Goal: Task Accomplishment & Management: Manage account settings

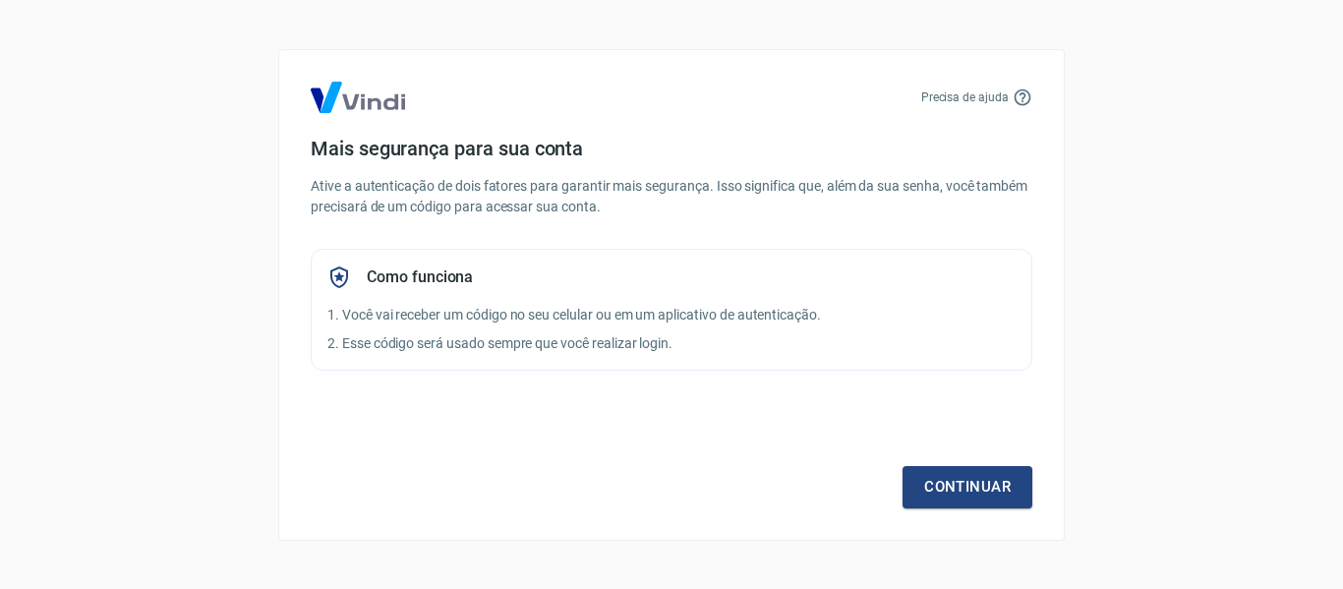
click at [934, 462] on div "Continuar" at bounding box center [672, 451] width 722 height 114
click at [936, 479] on link "Continuar" at bounding box center [967, 486] width 130 height 41
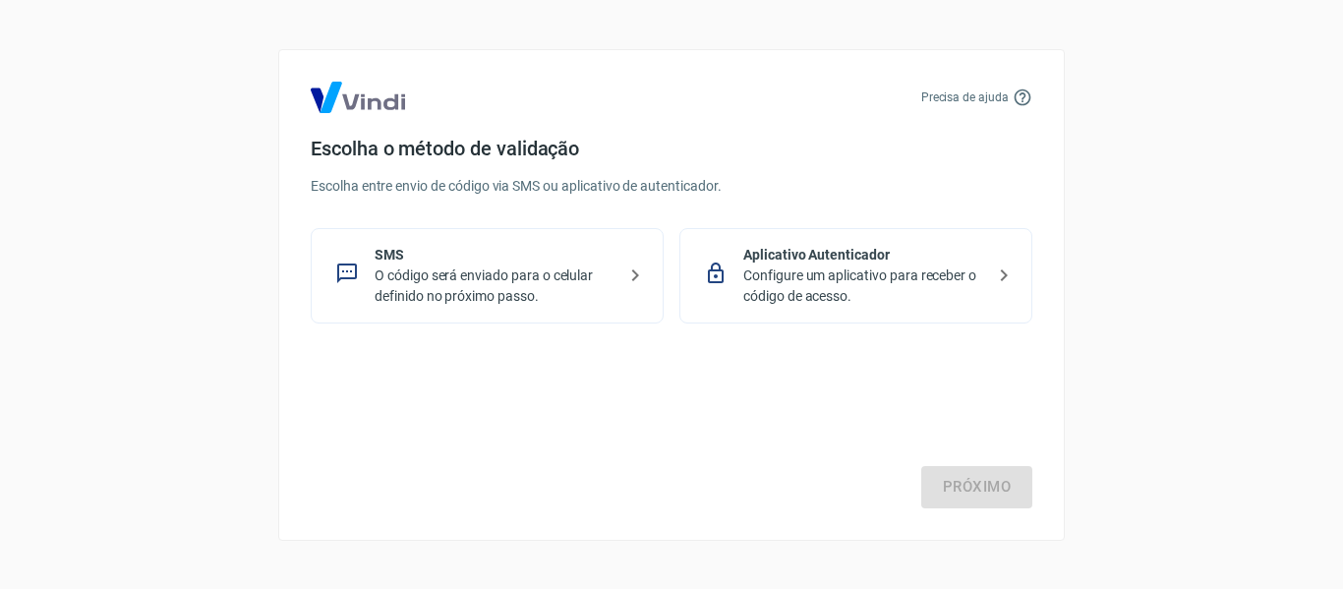
click at [767, 274] on p "Configure um aplicativo para receber o código de acesso." at bounding box center [863, 285] width 241 height 41
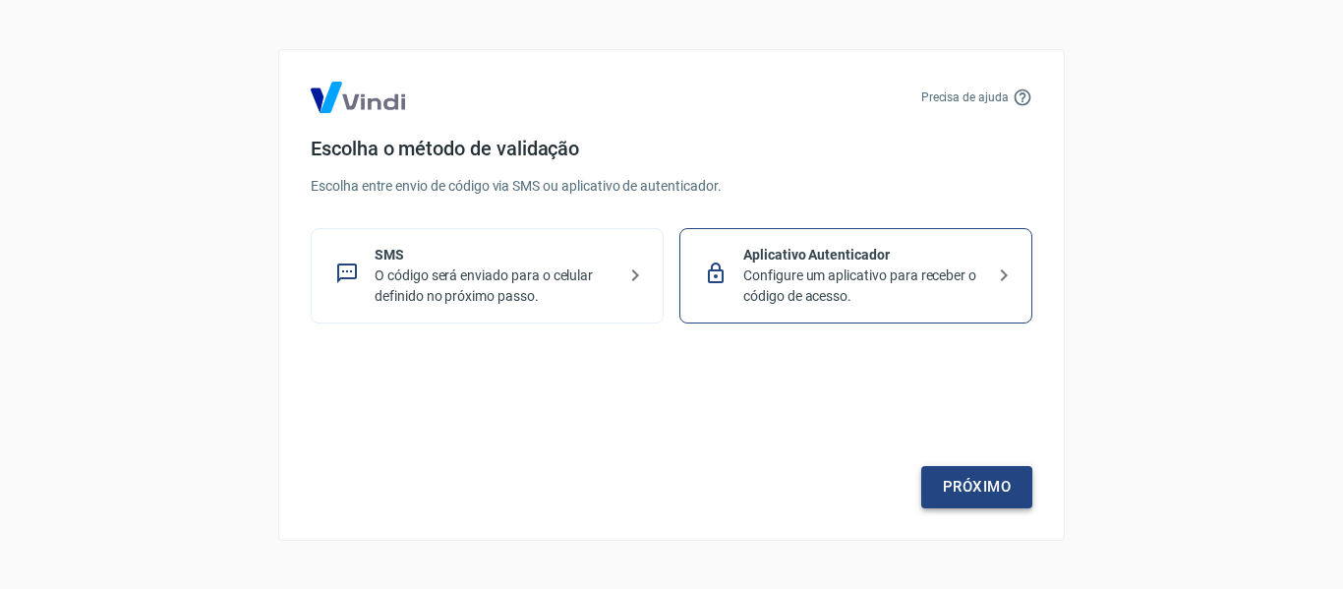
click at [1021, 477] on link "Próximo" at bounding box center [976, 486] width 111 height 41
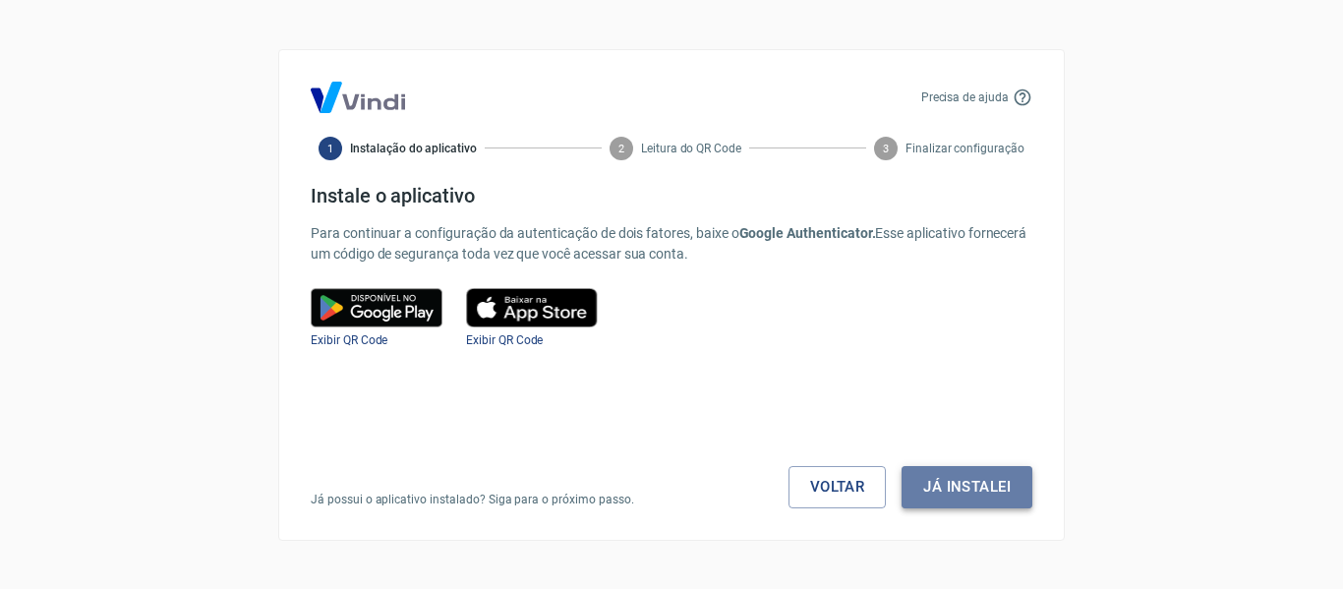
click at [997, 470] on button "Já instalei" at bounding box center [966, 486] width 131 height 41
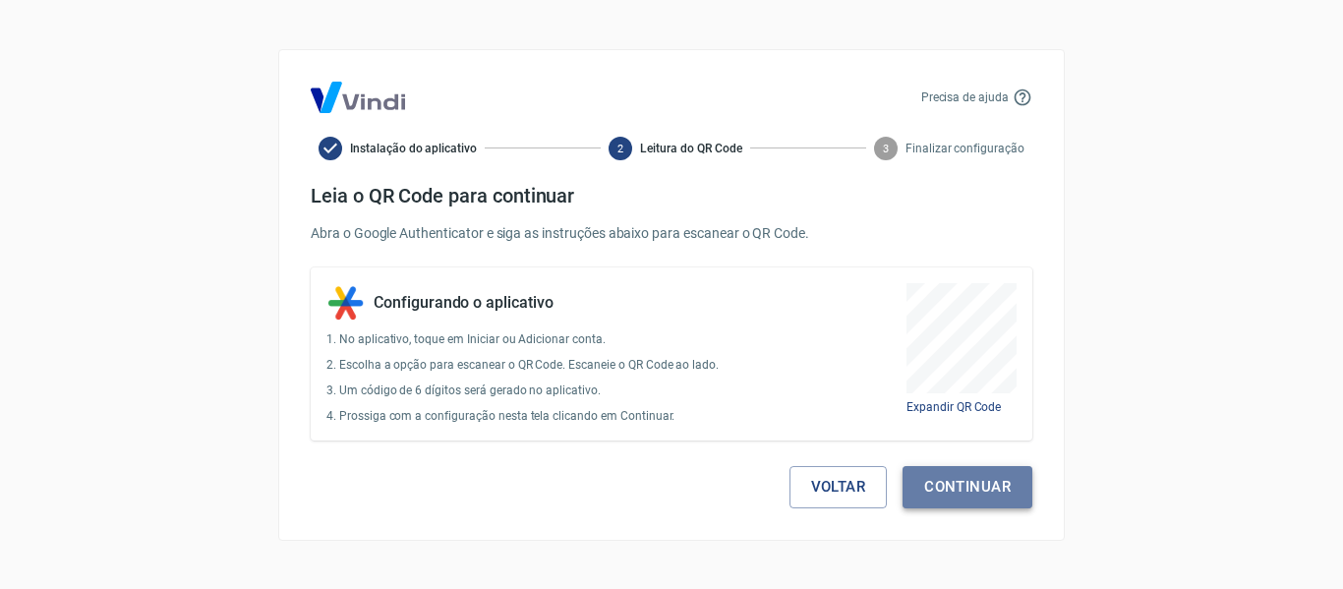
click at [967, 507] on button "Continuar" at bounding box center [967, 486] width 130 height 41
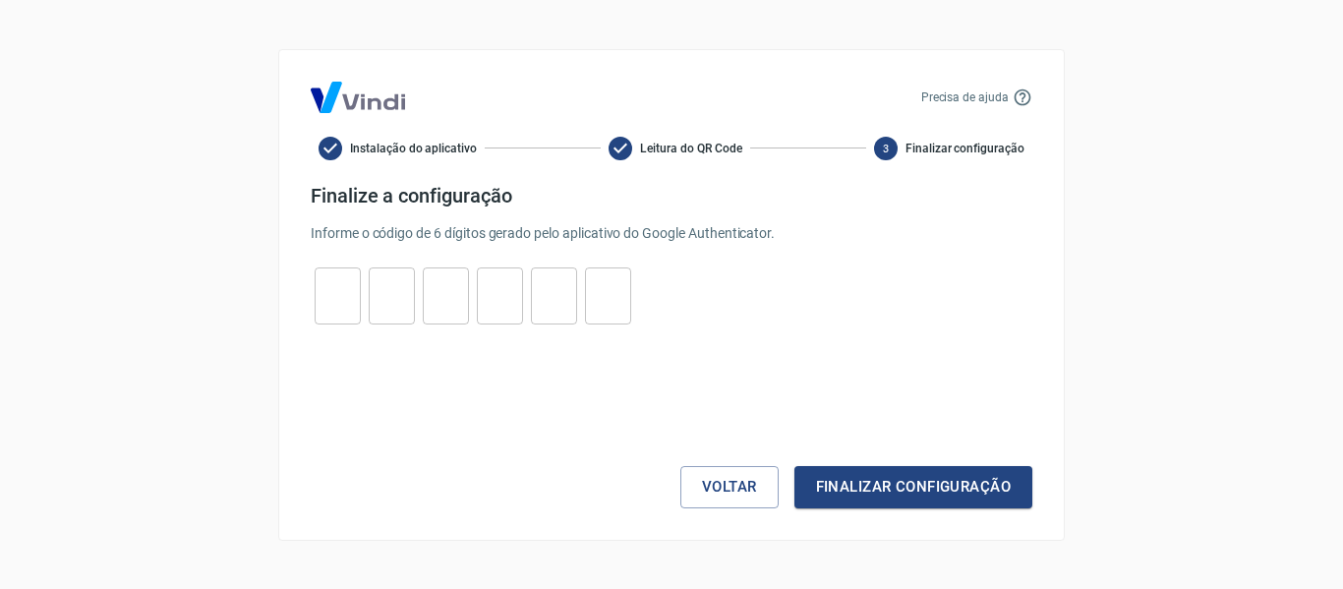
click at [321, 294] on input "tel" at bounding box center [338, 295] width 46 height 42
type input "2"
type input "0"
type input "7"
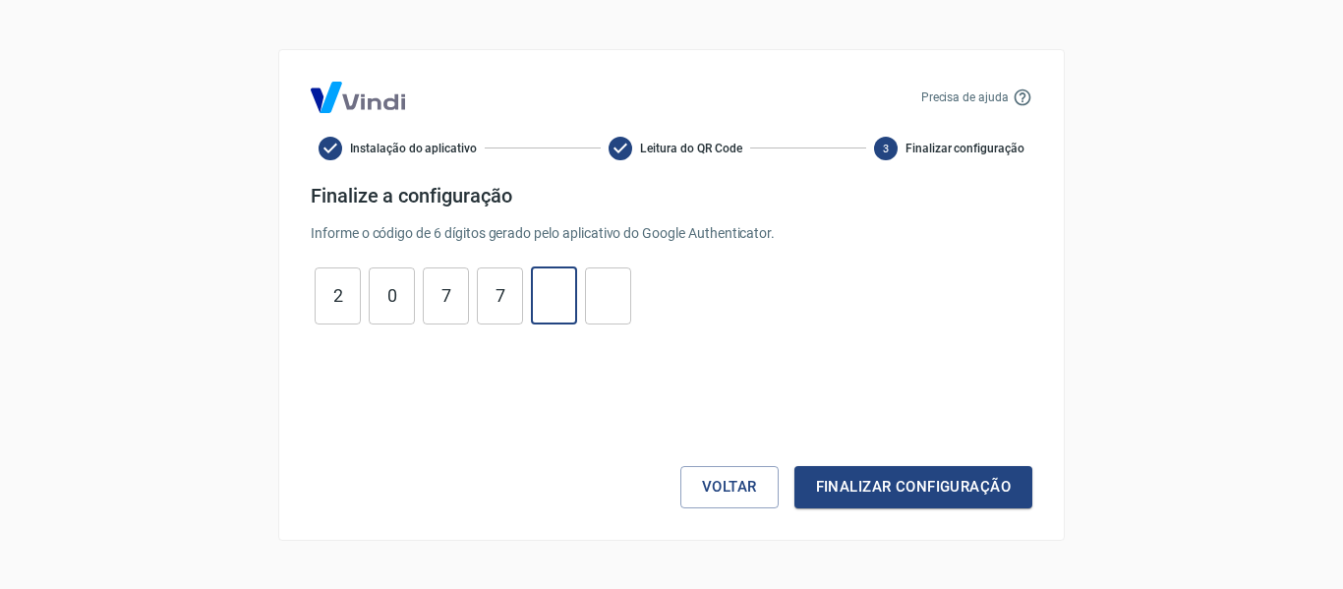
type input "3"
click at [974, 493] on button "Finalizar configuração" at bounding box center [913, 486] width 238 height 41
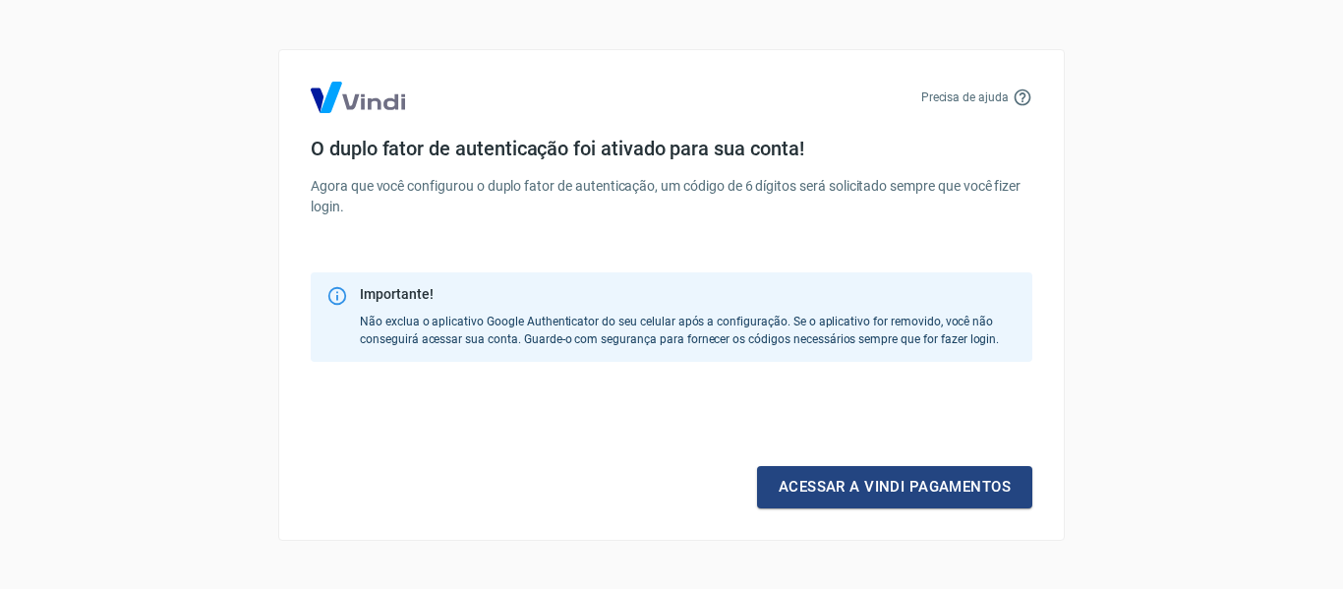
click at [974, 493] on link "Acessar a Vindi pagamentos" at bounding box center [894, 486] width 275 height 41
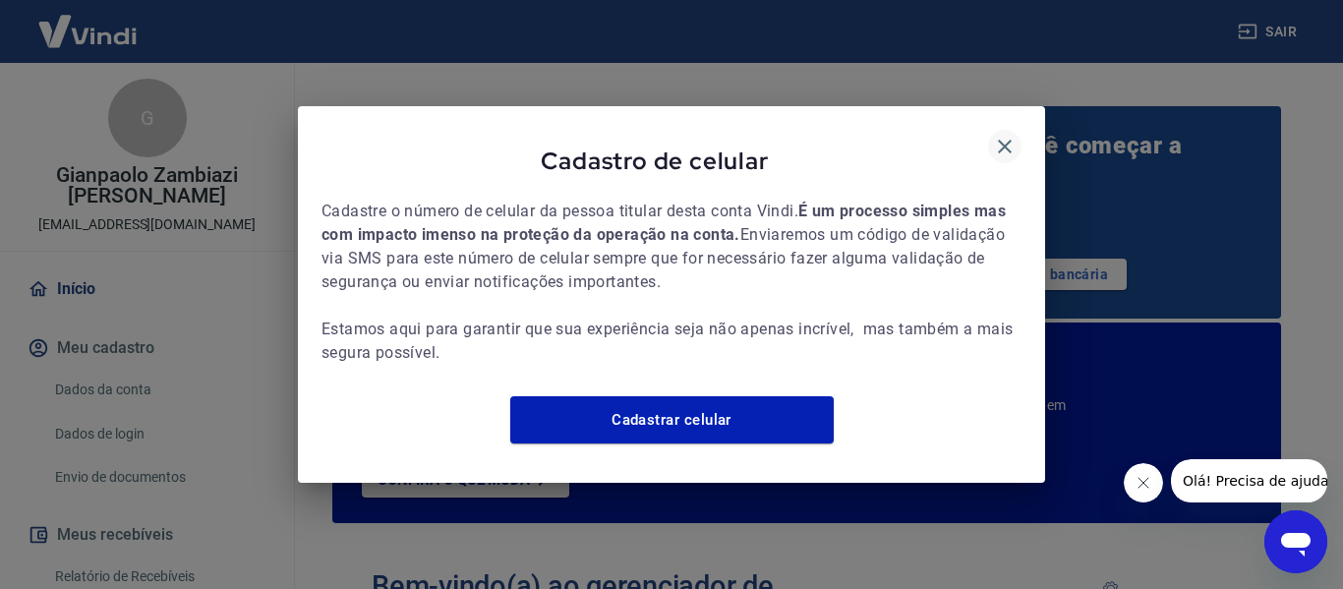
click at [1006, 140] on icon "button" at bounding box center [1005, 147] width 14 height 14
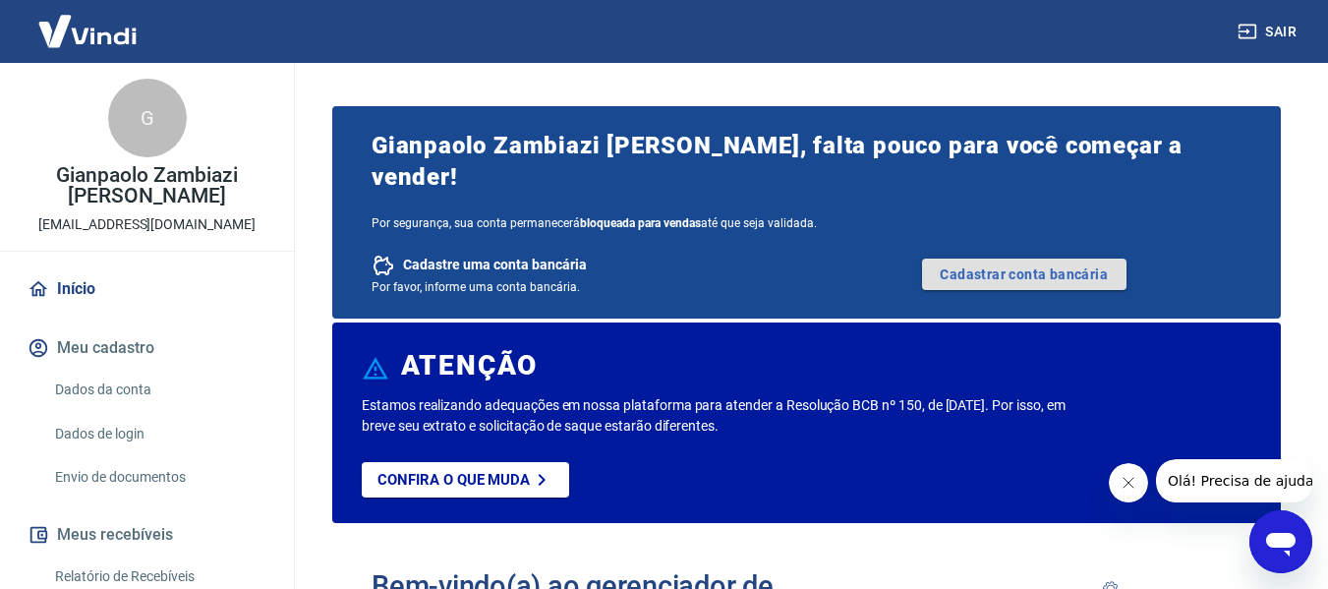
click at [1070, 259] on link "Cadastrar conta bancária" at bounding box center [1024, 274] width 204 height 31
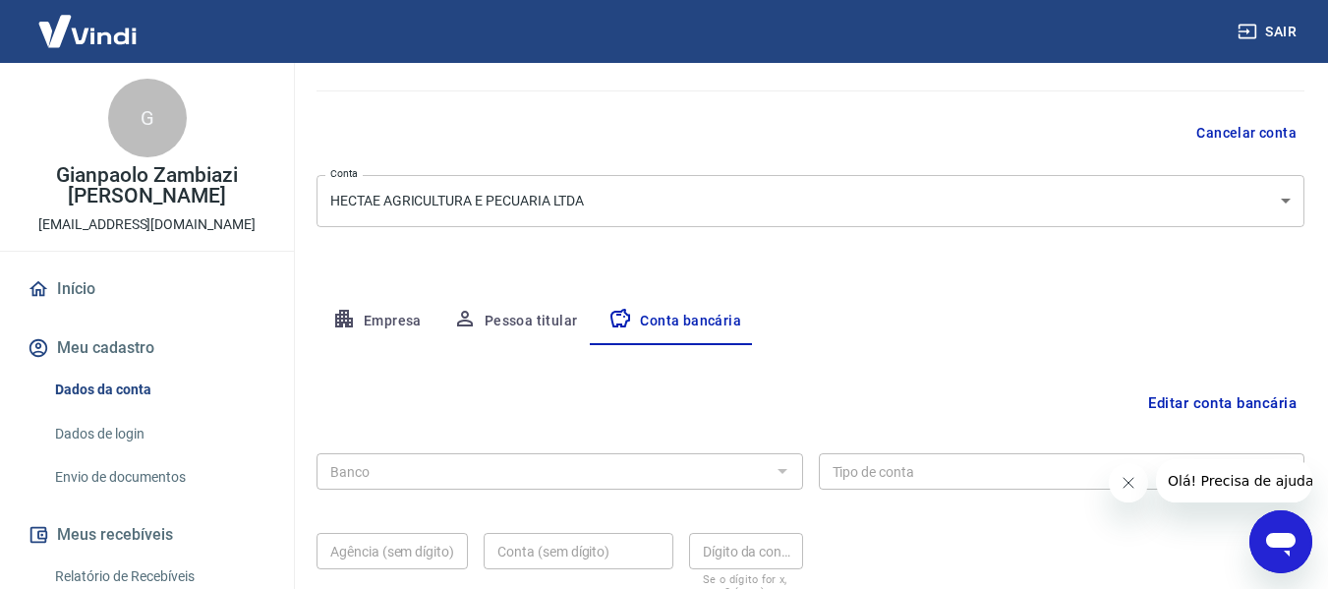
scroll to position [197, 0]
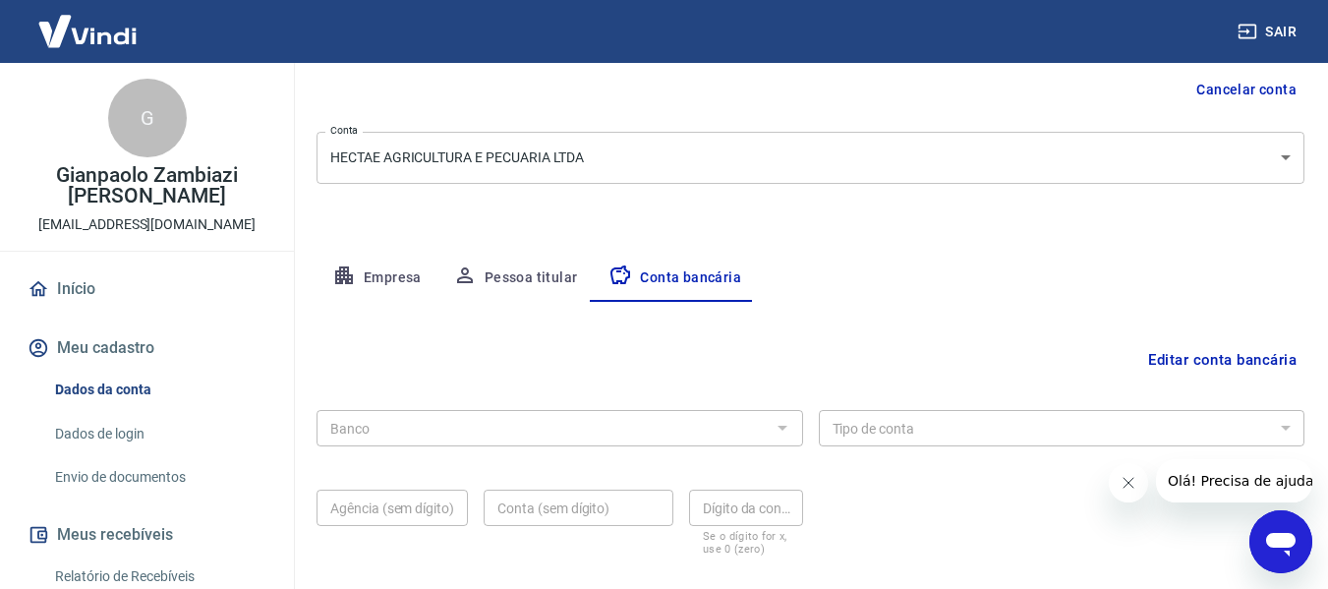
click at [522, 413] on div "Banco" at bounding box center [560, 428] width 487 height 36
click at [387, 282] on button "Empresa" at bounding box center [377, 278] width 121 height 47
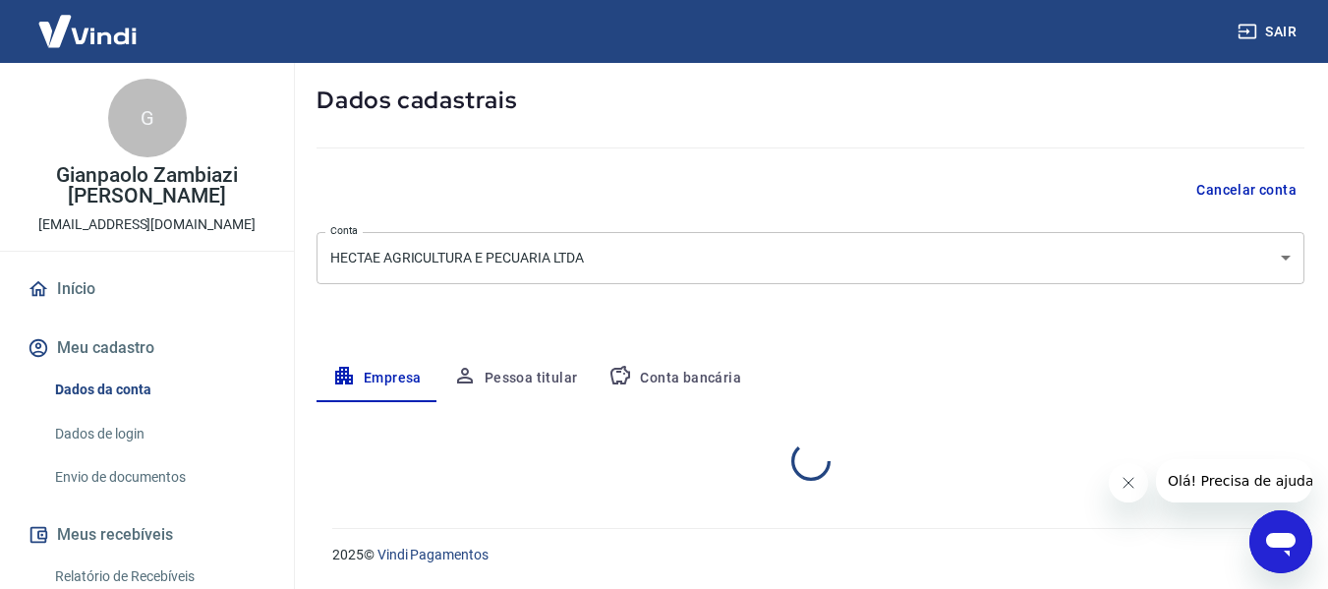
select select "MG"
select select "business"
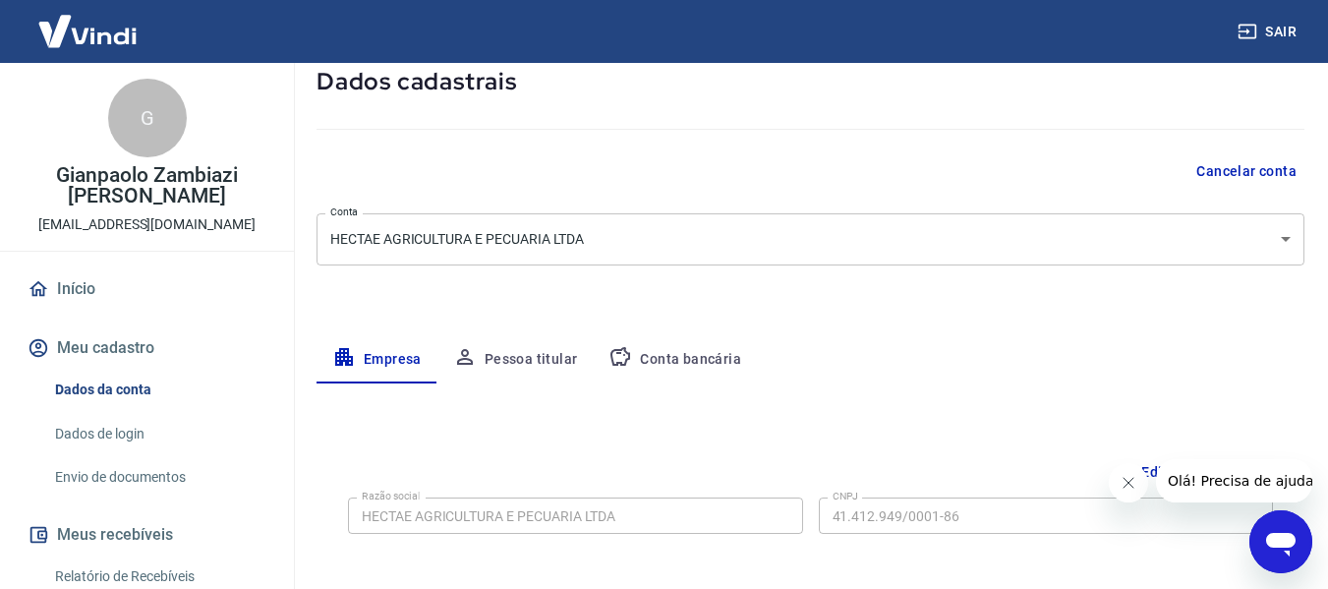
scroll to position [0, 0]
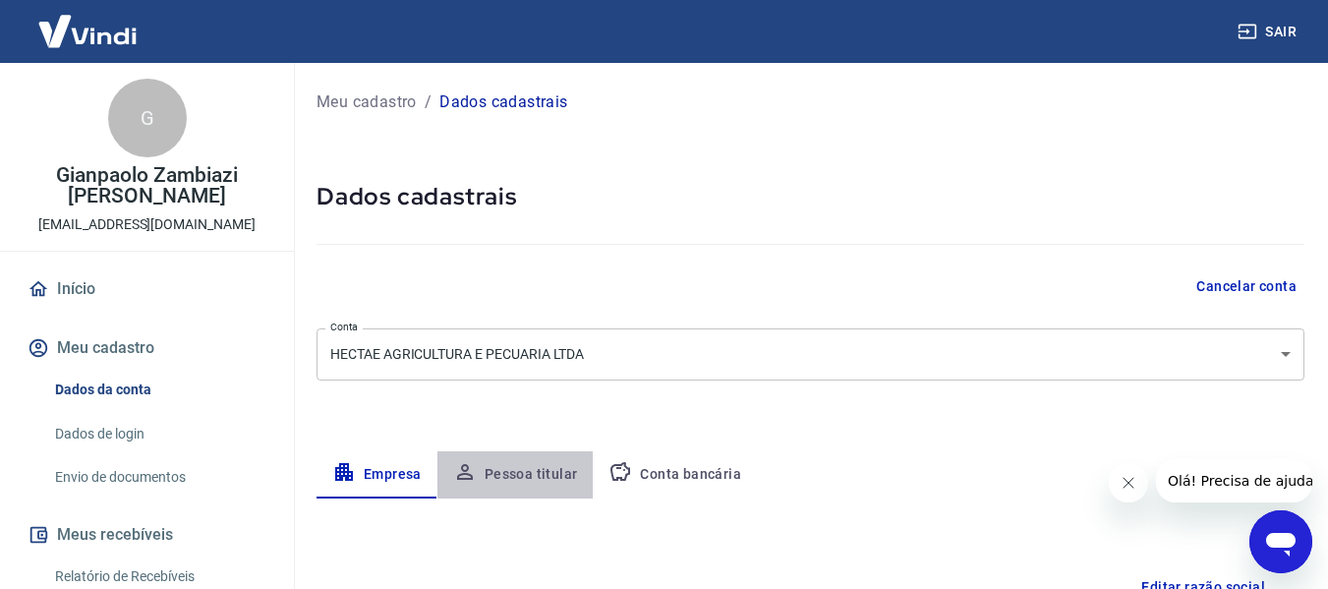
click at [530, 480] on button "Pessoa titular" at bounding box center [515, 474] width 156 height 47
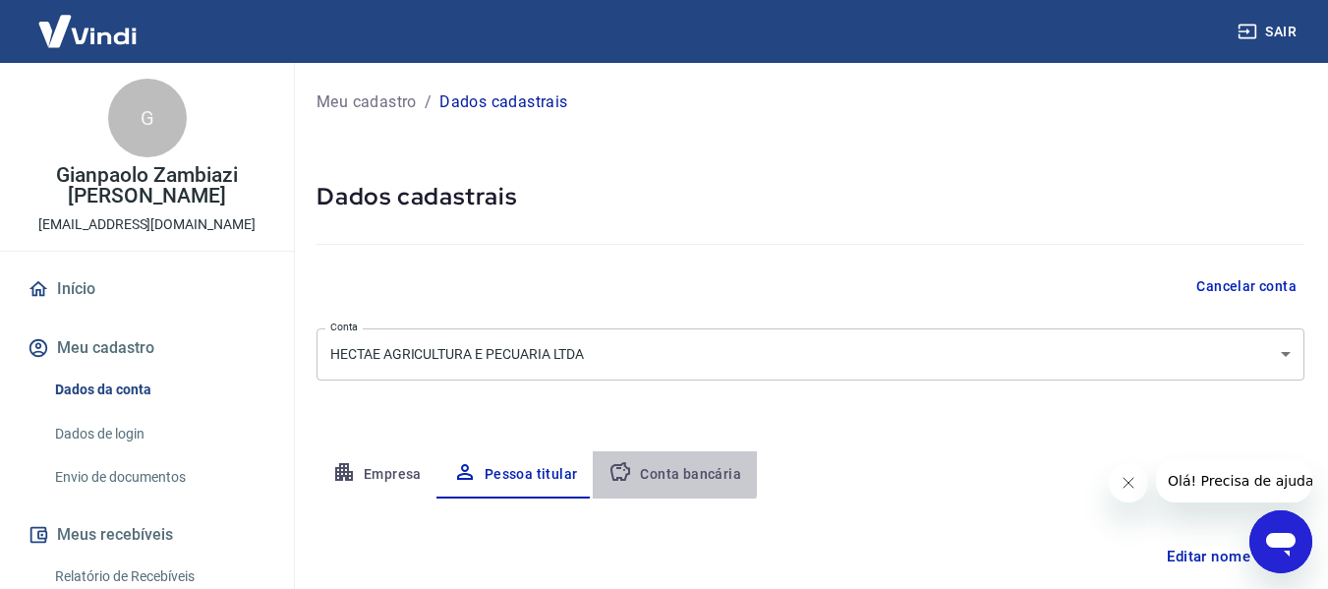
click at [653, 461] on button "Conta bancária" at bounding box center [675, 474] width 164 height 47
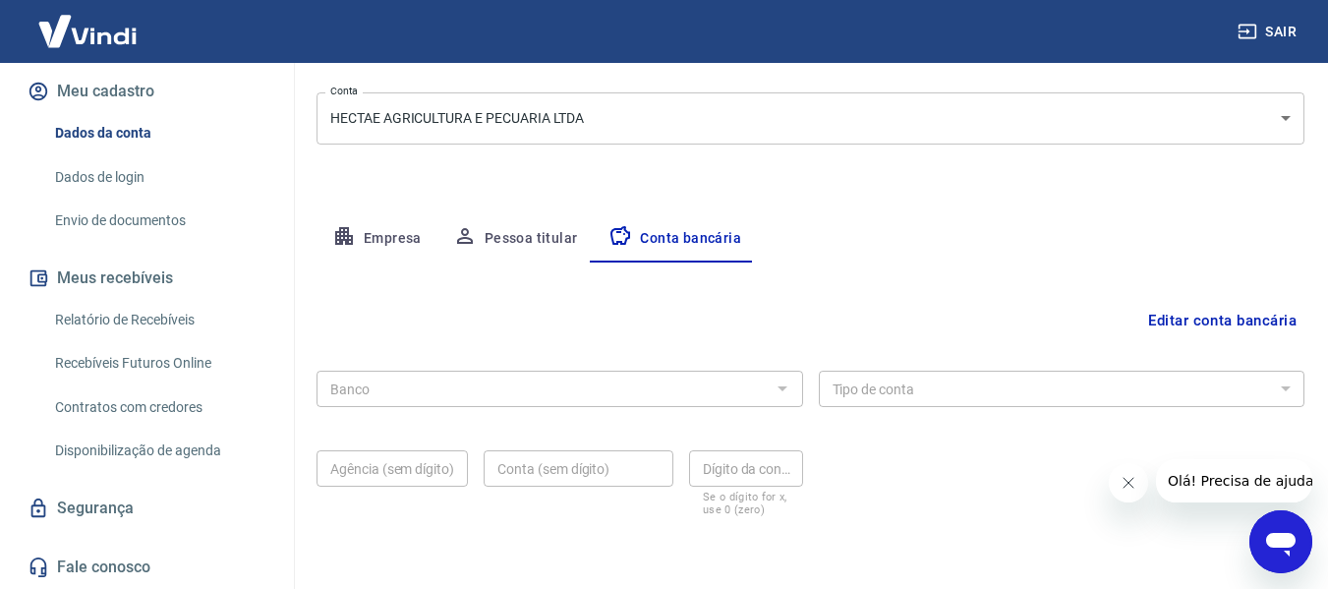
scroll to position [295, 0]
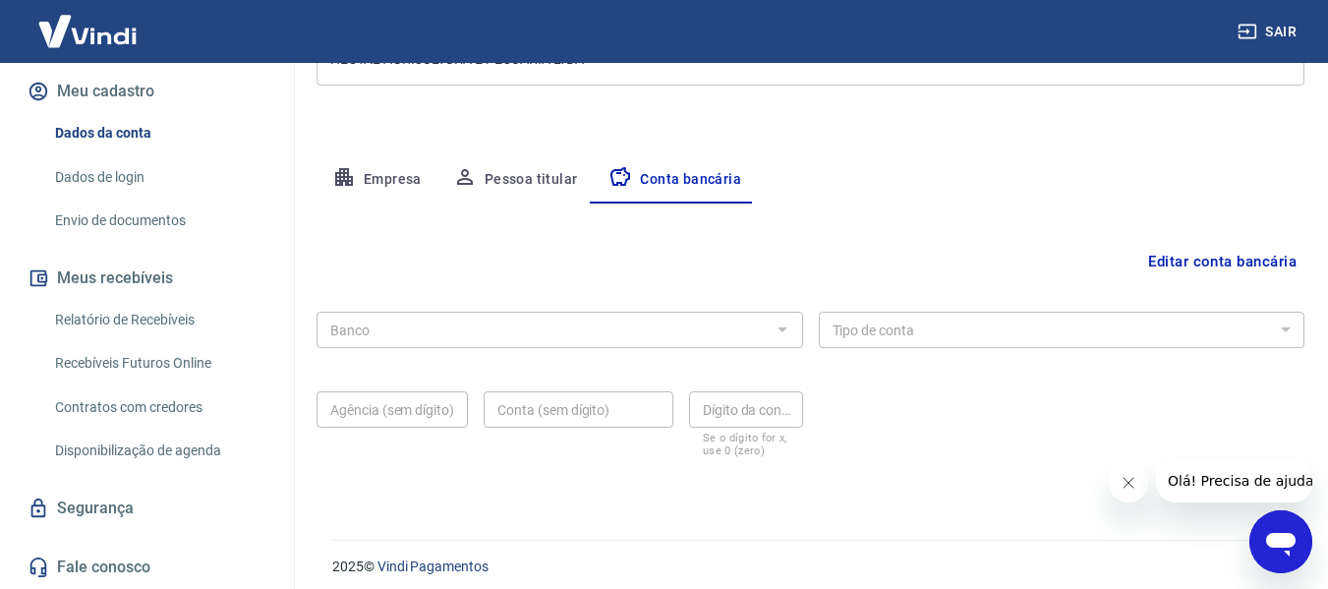
click at [606, 360] on div "Banco Banco Tipo de conta Conta Corrente Conta Poupança Tipo de conta Agência (…" at bounding box center [811, 382] width 988 height 157
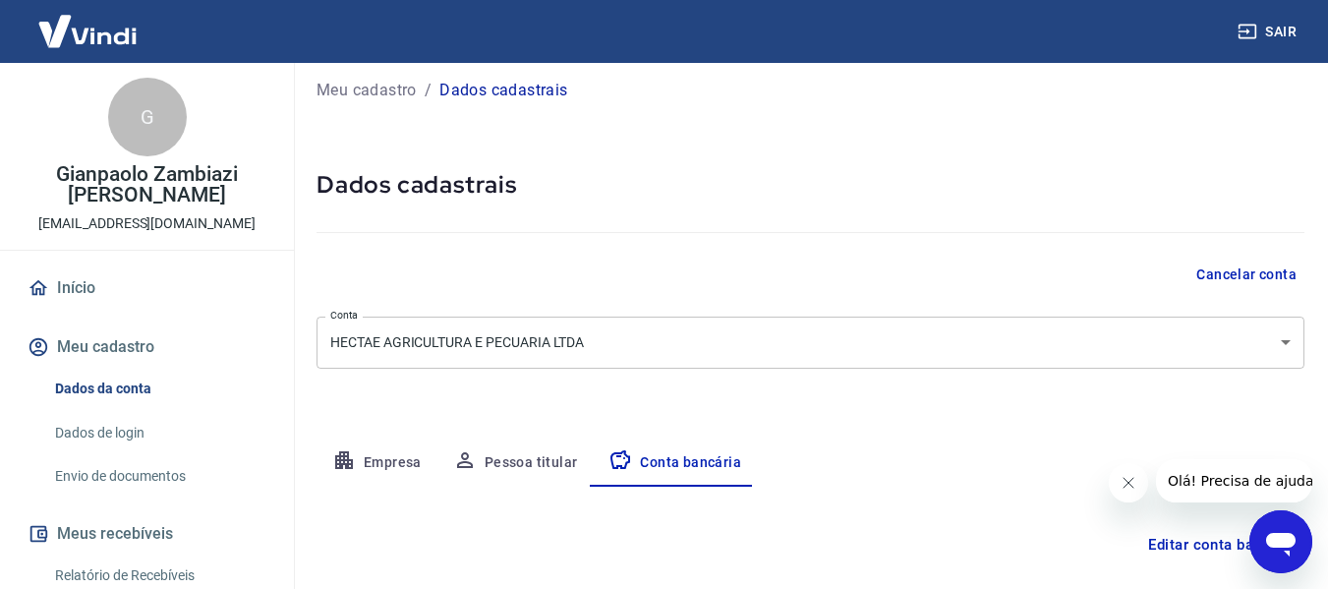
scroll to position [0, 0]
click at [95, 341] on button "Meu cadastro" at bounding box center [147, 347] width 247 height 43
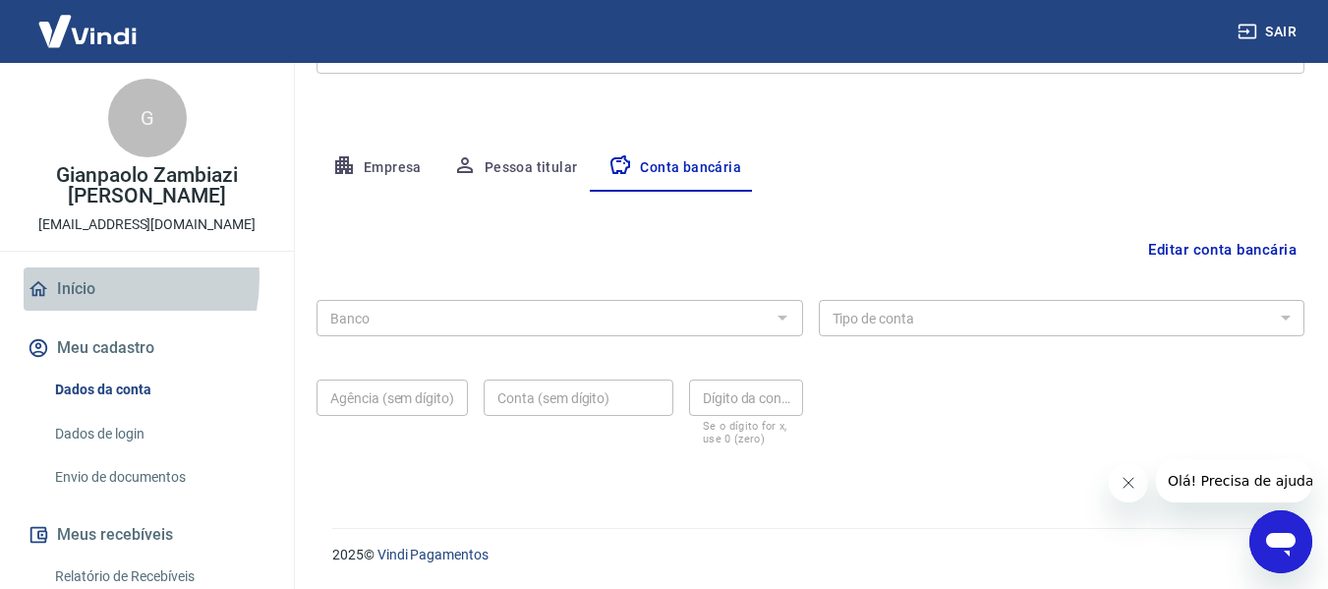
click at [84, 278] on link "Início" at bounding box center [147, 288] width 247 height 43
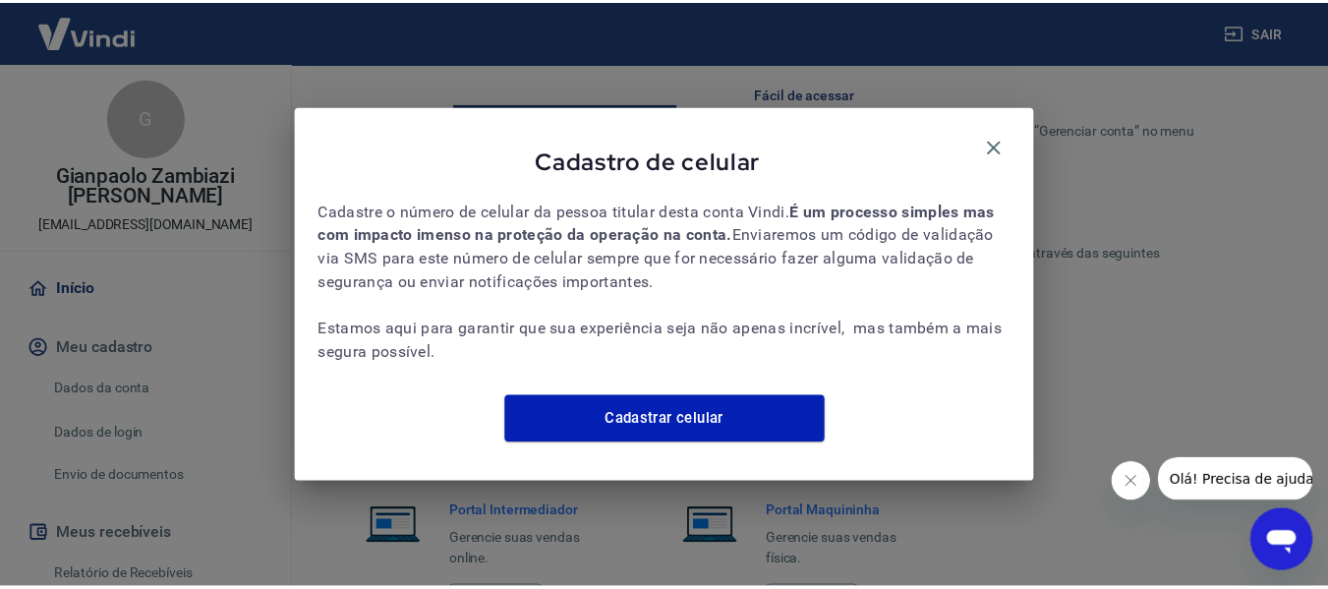
scroll to position [1258, 0]
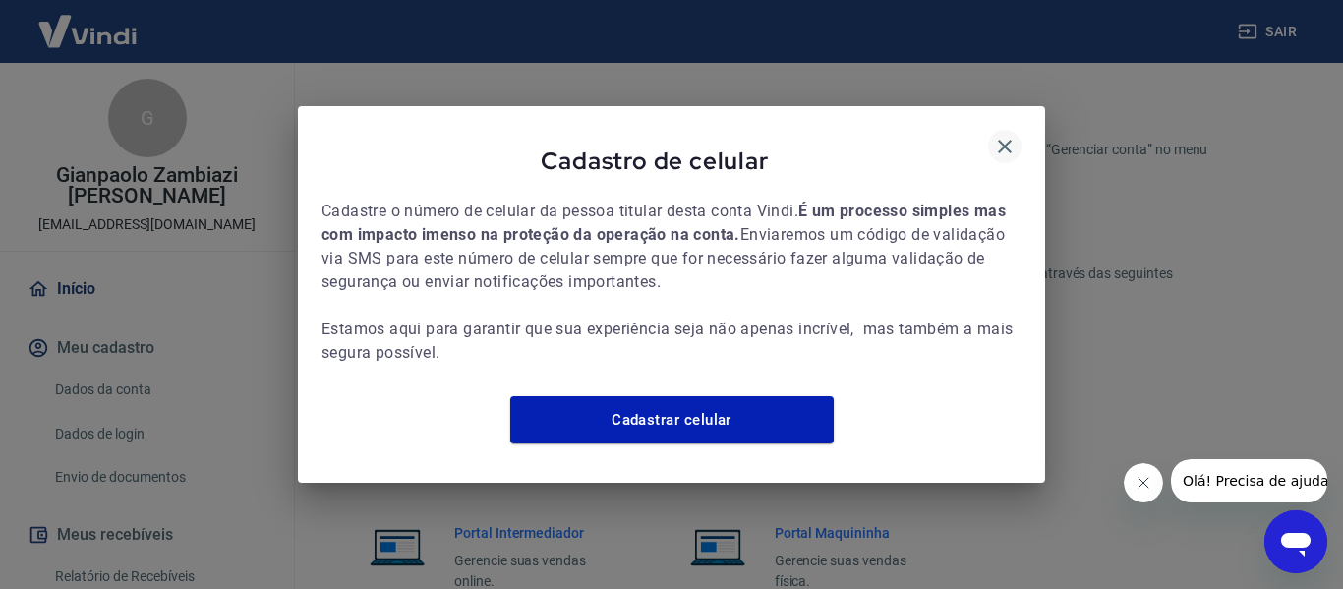
click at [1006, 135] on icon "button" at bounding box center [1005, 147] width 24 height 24
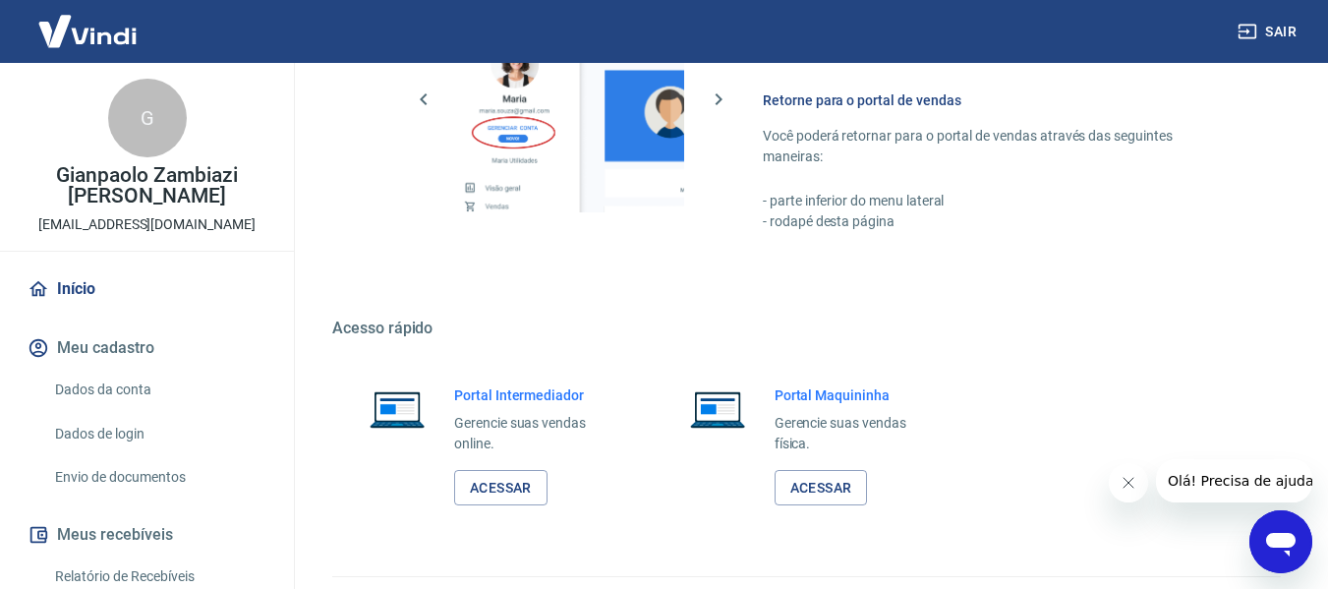
scroll to position [1413, 0]
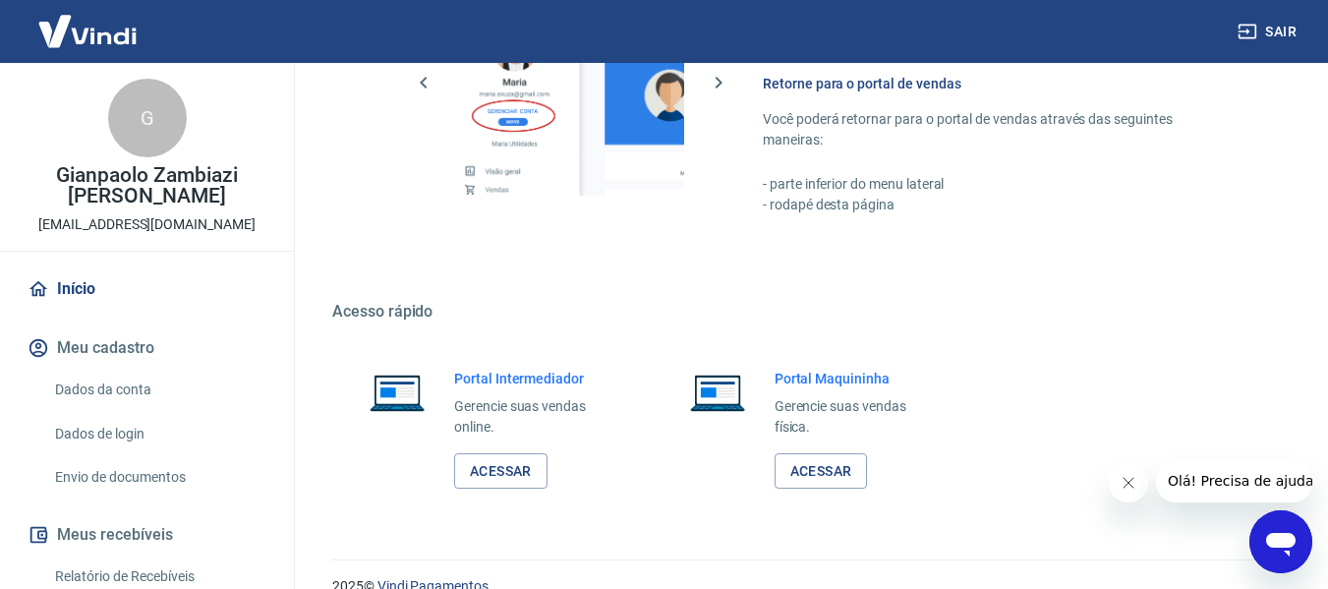
click at [107, 340] on button "Meu cadastro" at bounding box center [147, 347] width 247 height 43
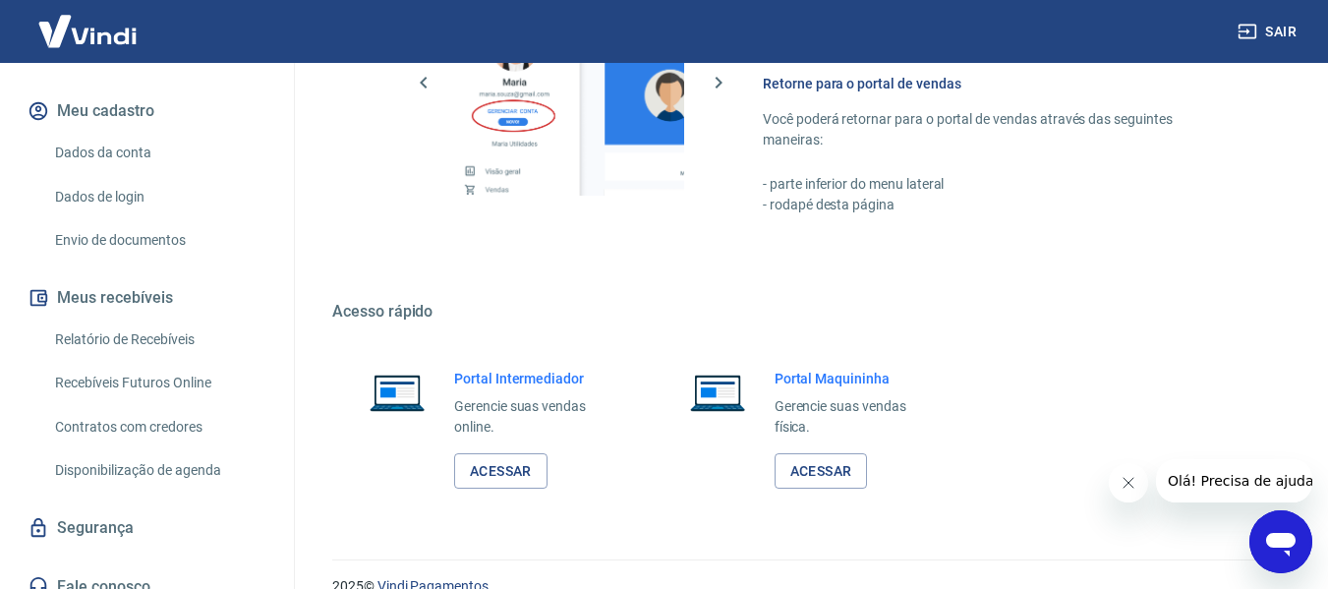
scroll to position [257, 0]
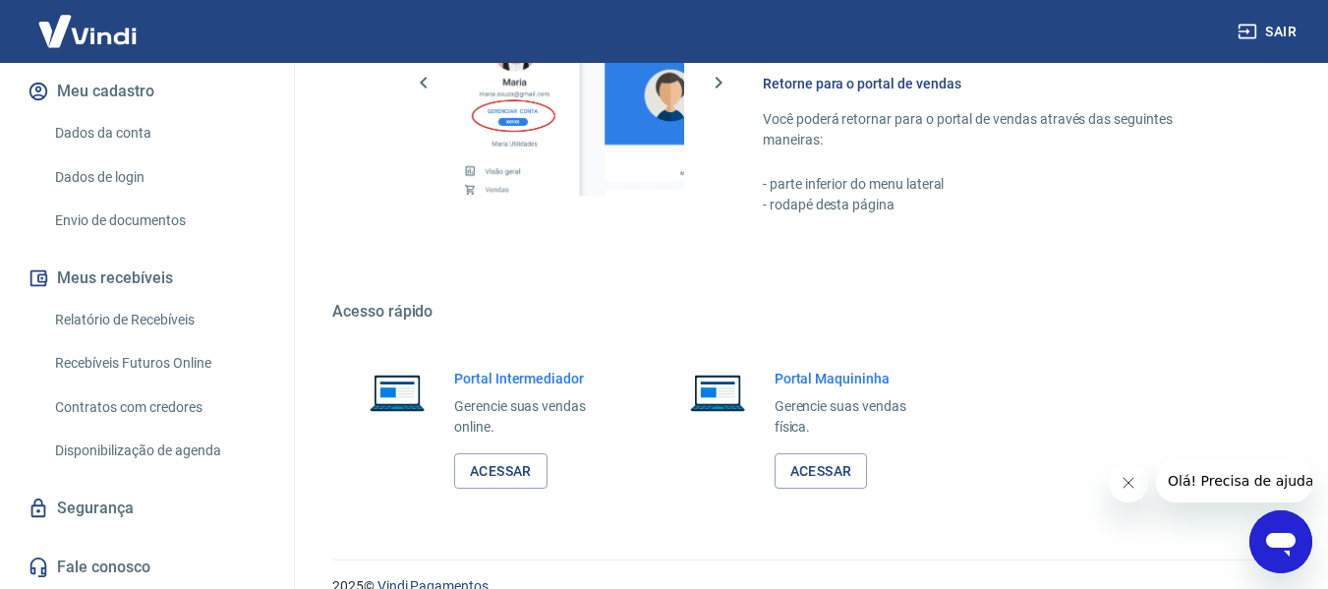
click at [132, 23] on img at bounding box center [88, 31] width 128 height 60
click at [124, 43] on img at bounding box center [88, 31] width 128 height 60
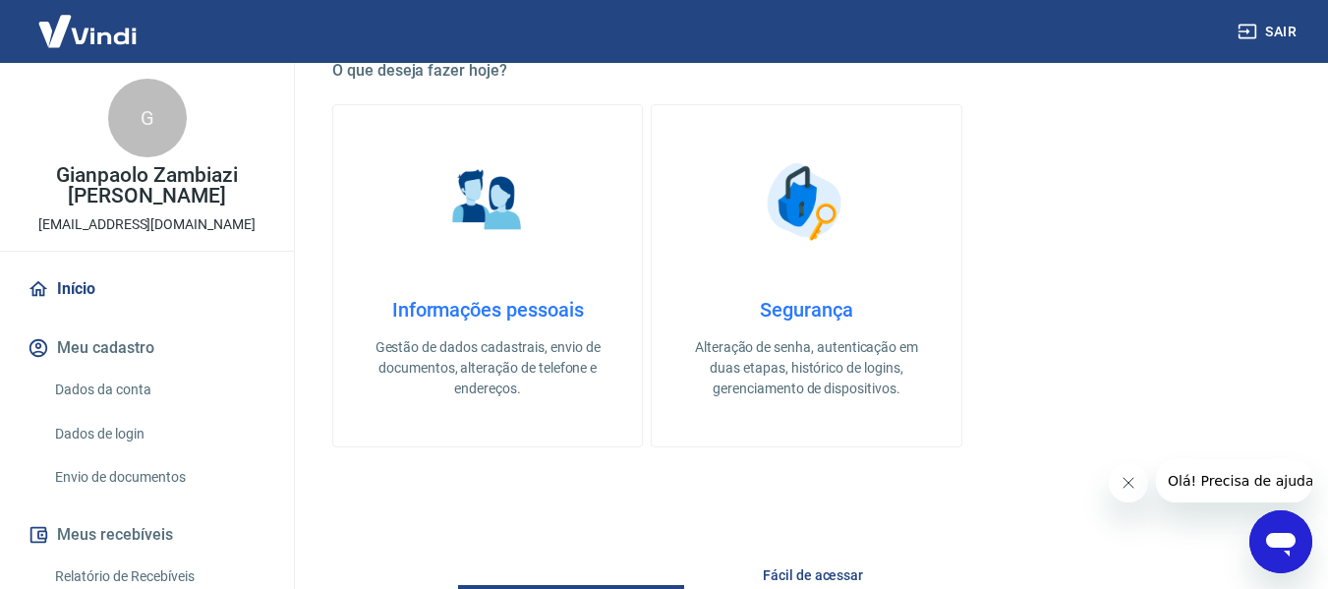
scroll to position [725, 0]
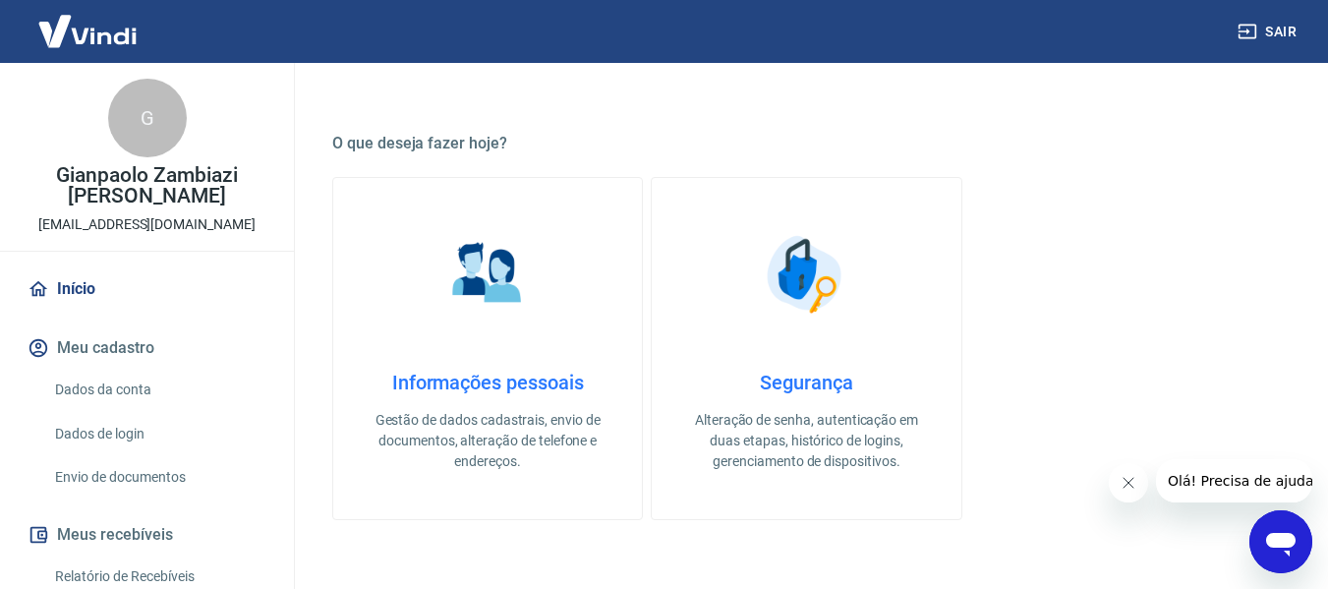
click at [512, 371] on h4 "Informações pessoais" at bounding box center [488, 383] width 246 height 24
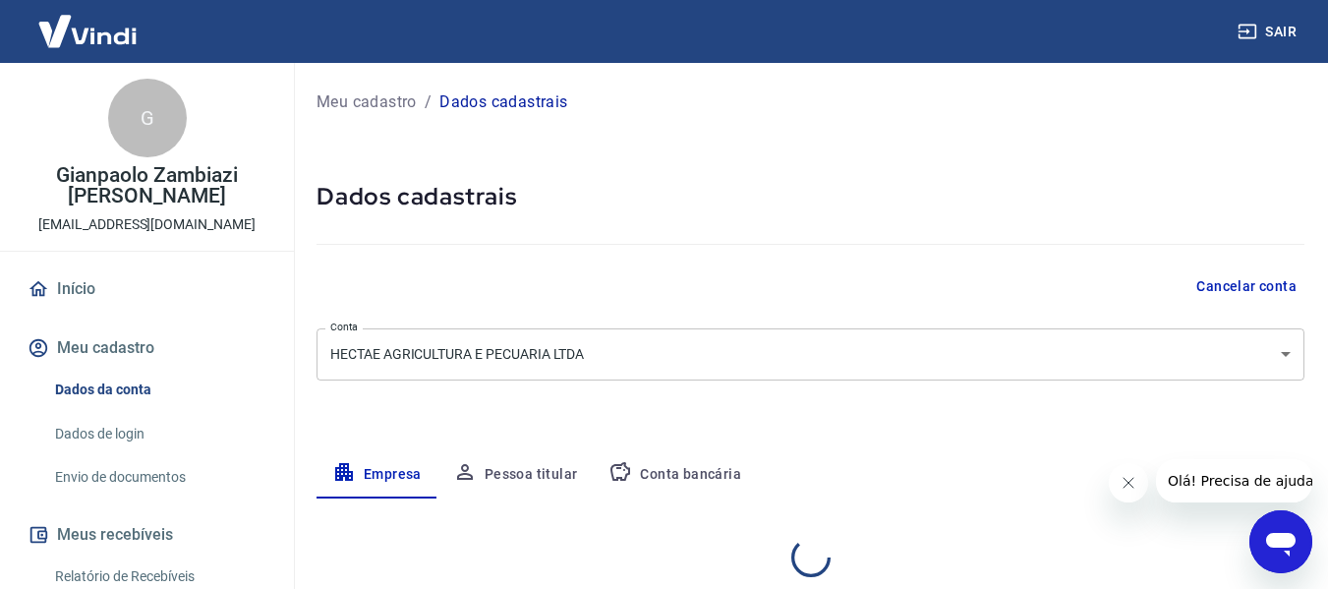
select select "MG"
select select "business"
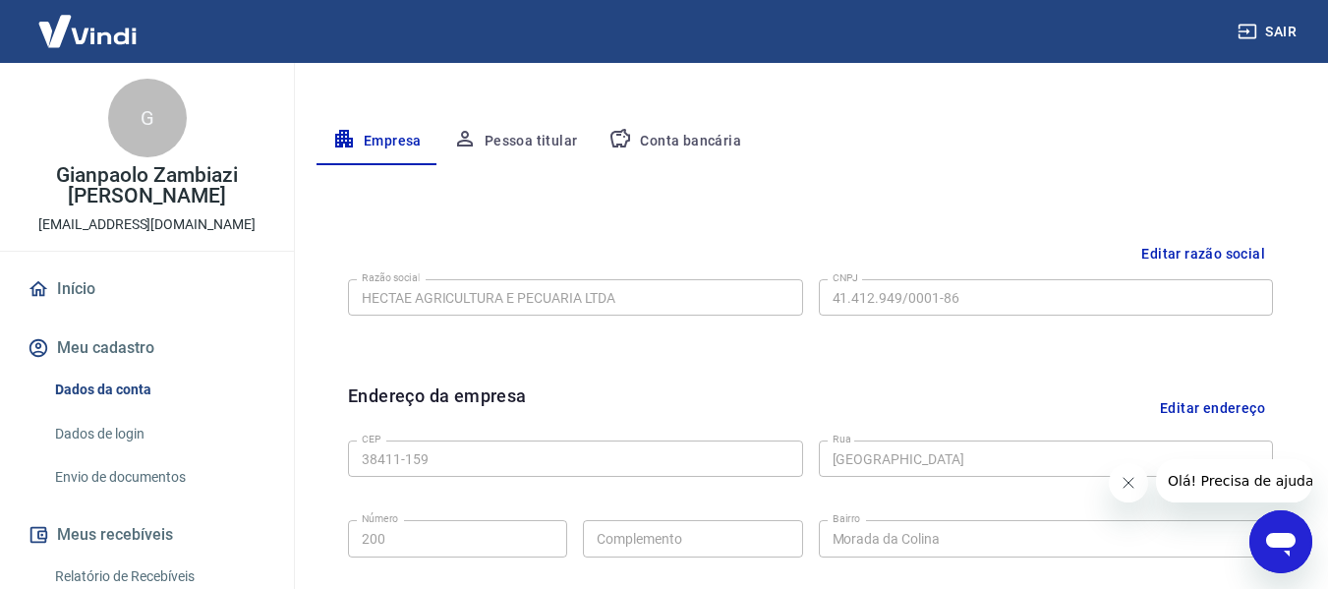
scroll to position [393, 0]
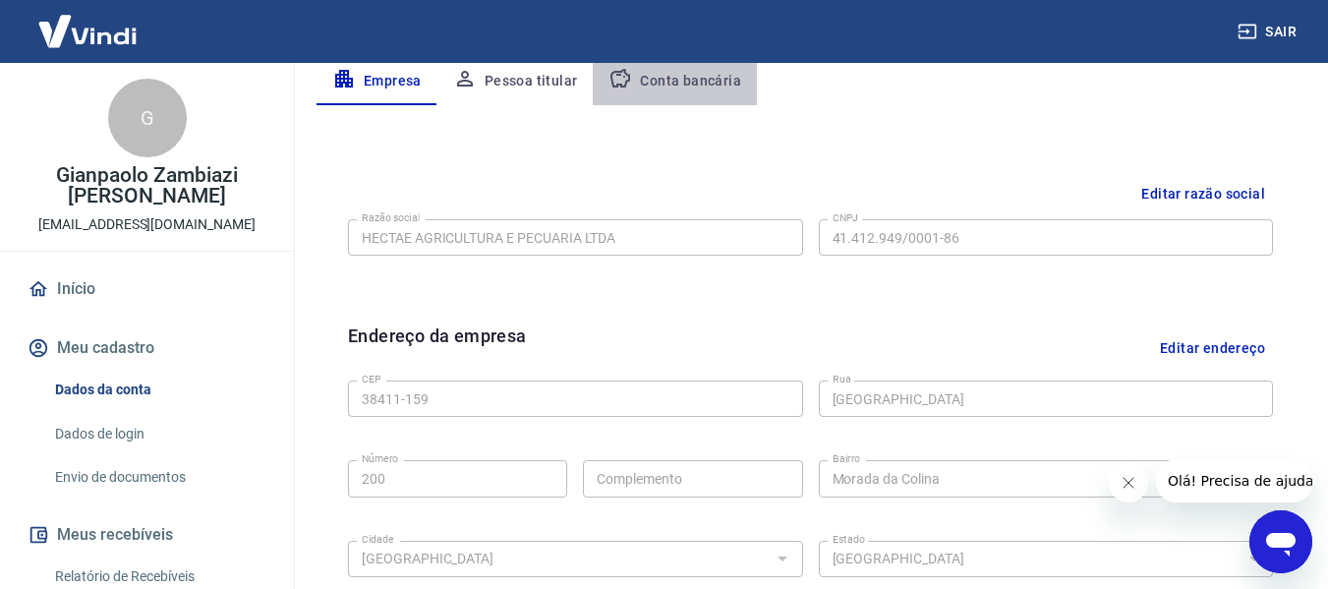
click at [696, 71] on button "Conta bancária" at bounding box center [675, 81] width 164 height 47
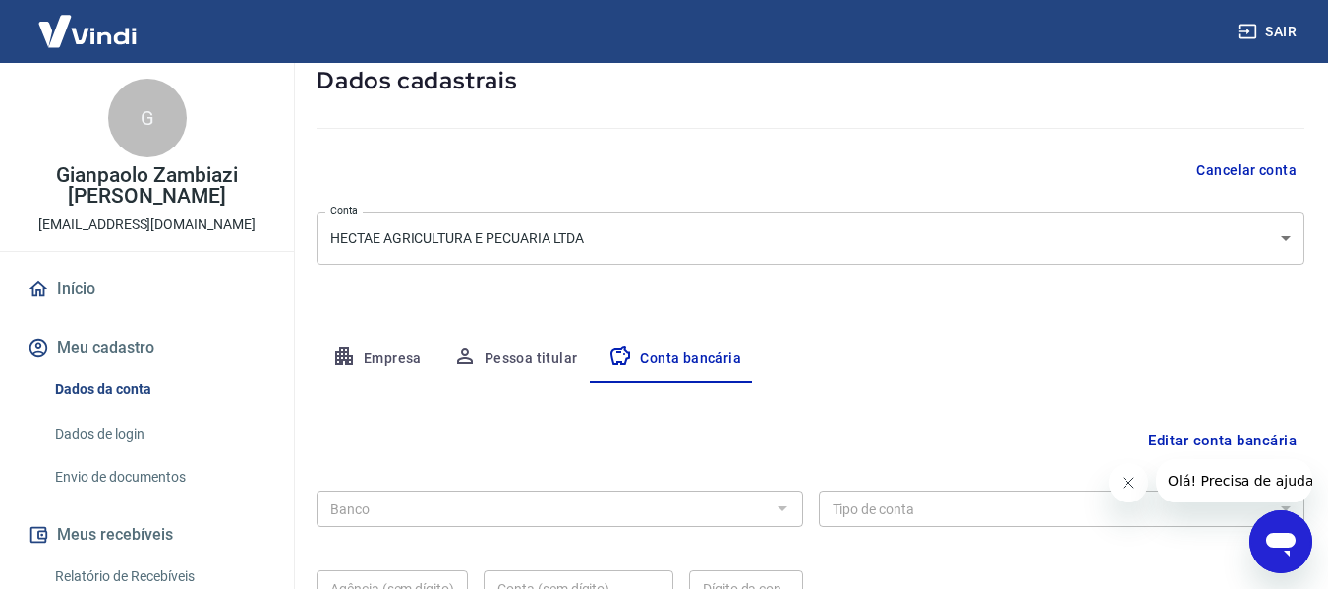
scroll to position [307, 0]
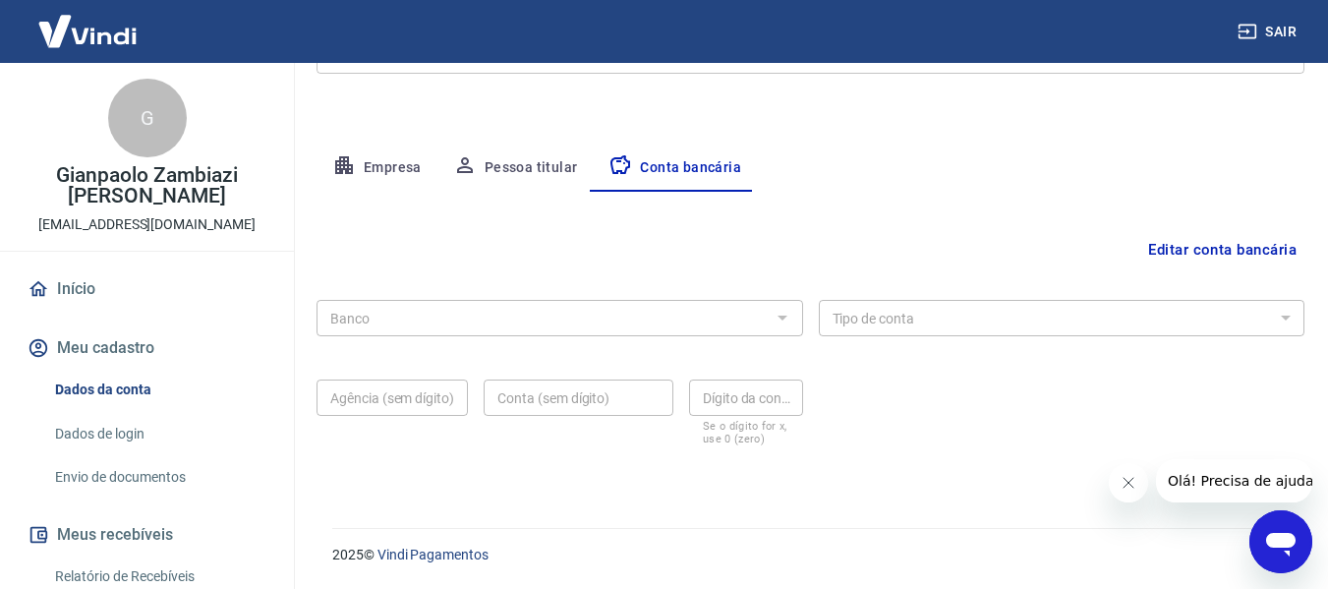
click at [1216, 251] on button "Editar conta bancária" at bounding box center [1222, 249] width 164 height 37
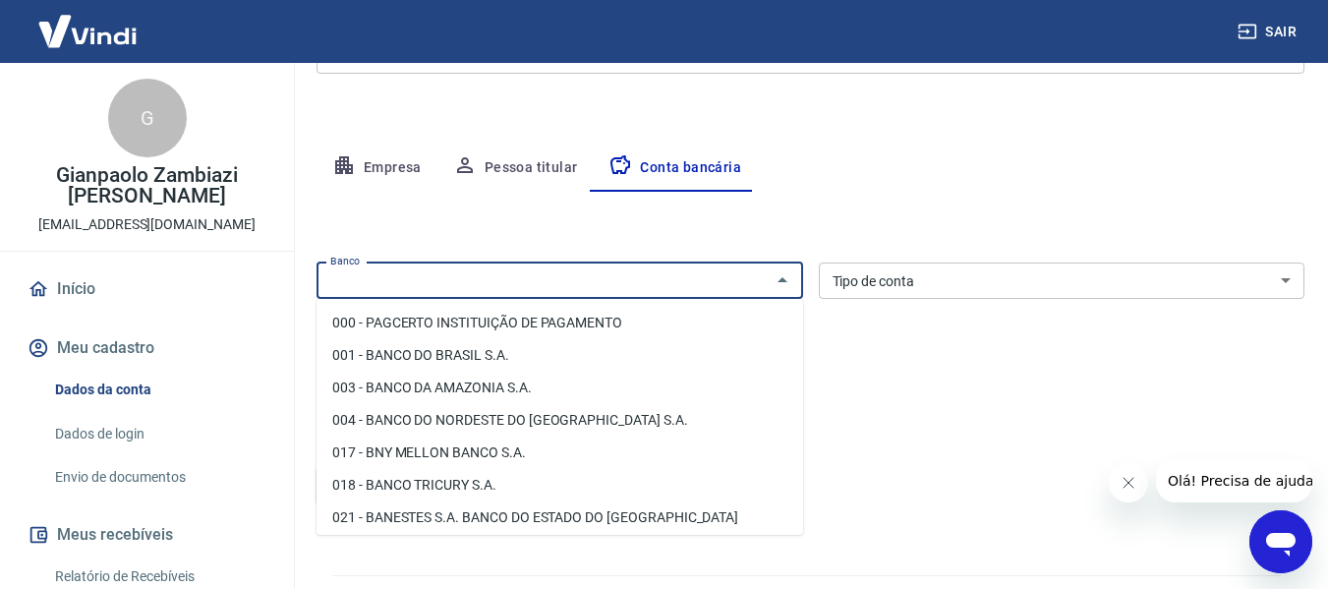
click at [582, 270] on input "Banco" at bounding box center [543, 280] width 442 height 25
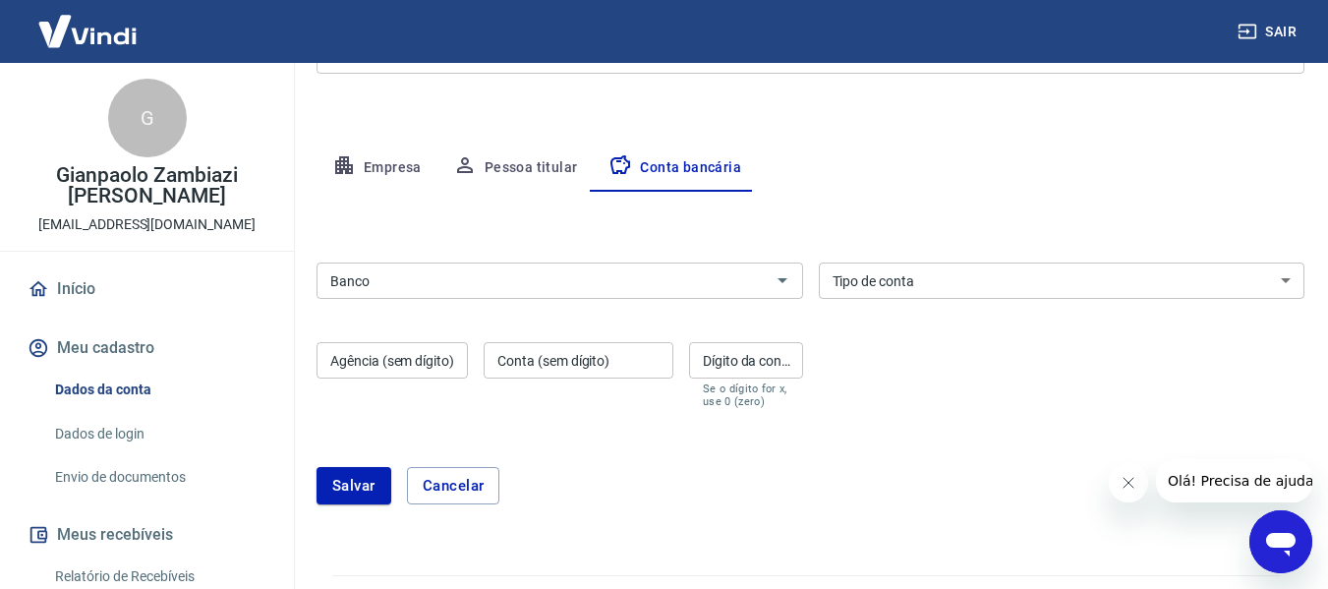
click at [407, 271] on input "Banco" at bounding box center [543, 280] width 442 height 25
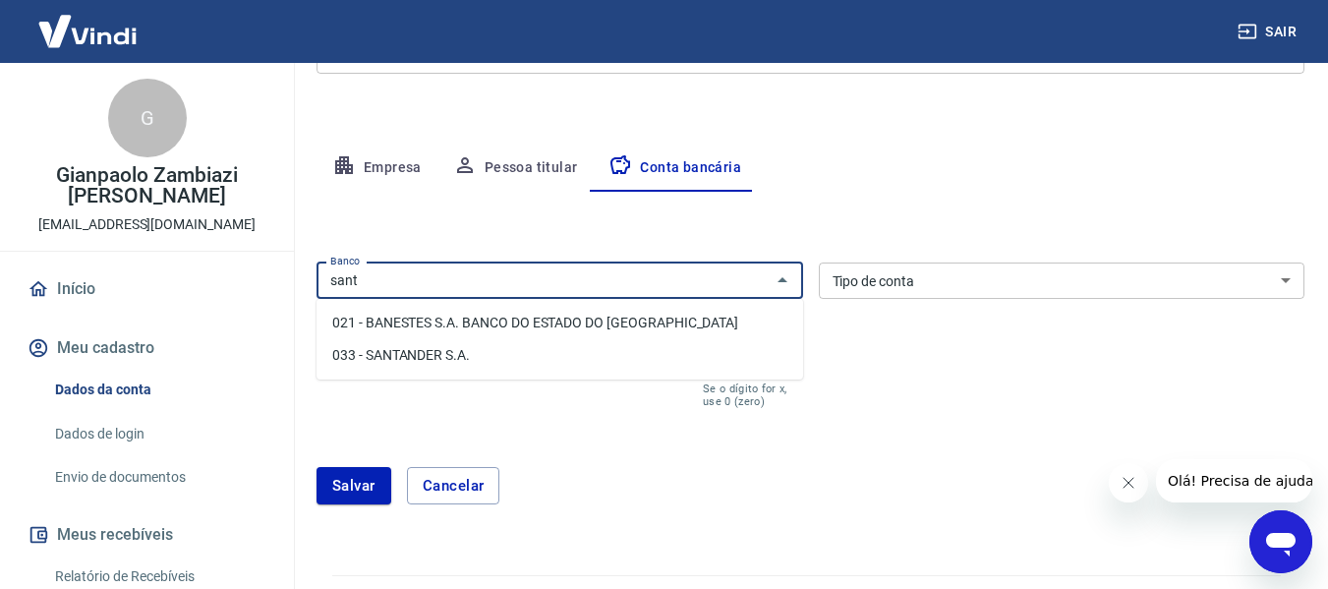
click at [423, 350] on li "033 - SANTANDER S.A." at bounding box center [560, 355] width 487 height 32
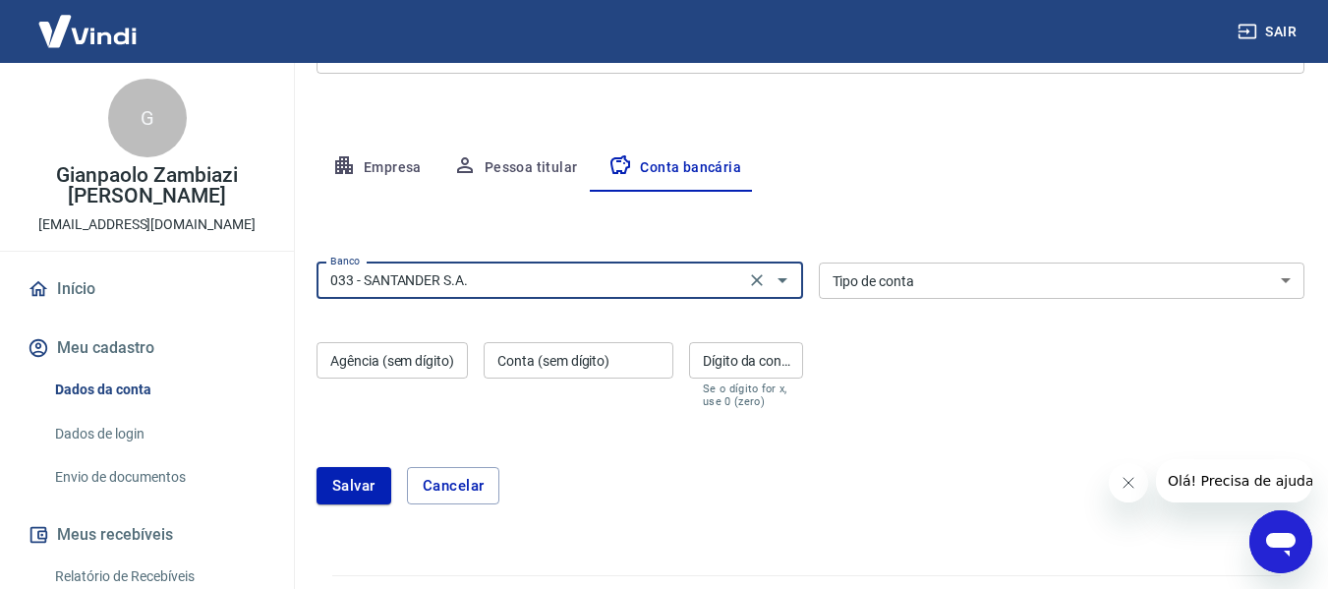
type input "033 - SANTANDER S.A."
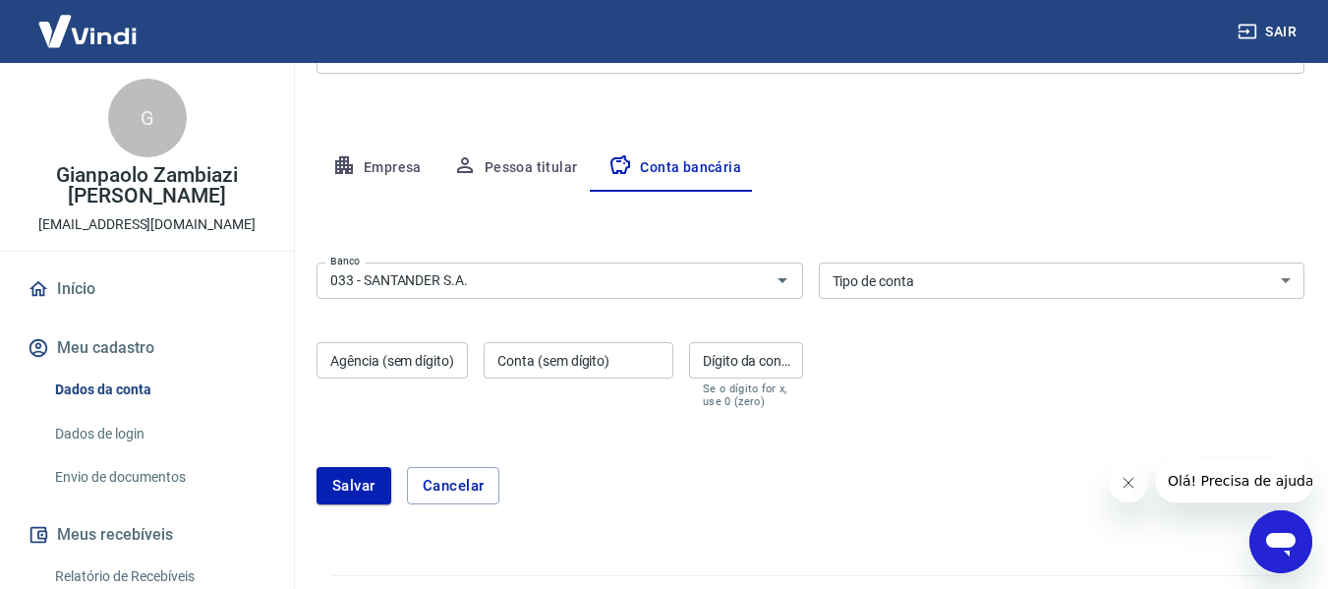
click at [923, 261] on div "Banco 033 - SANTANDER S.A. Banco Tipo de conta Conta Corrente Conta Poupança Ti…" at bounding box center [811, 333] width 988 height 157
click at [924, 262] on select "Conta Corrente Conta Poupança" at bounding box center [1062, 280] width 487 height 36
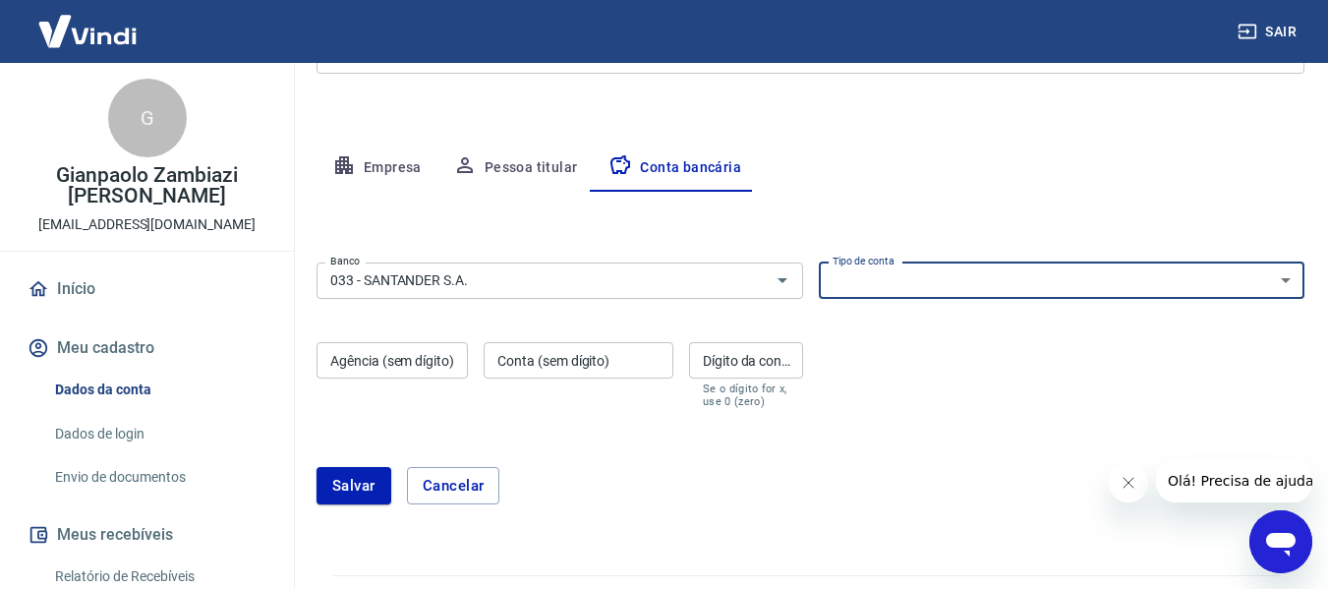
select select "1"
click at [819, 262] on select "Conta Corrente Conta Poupança" at bounding box center [1062, 280] width 487 height 36
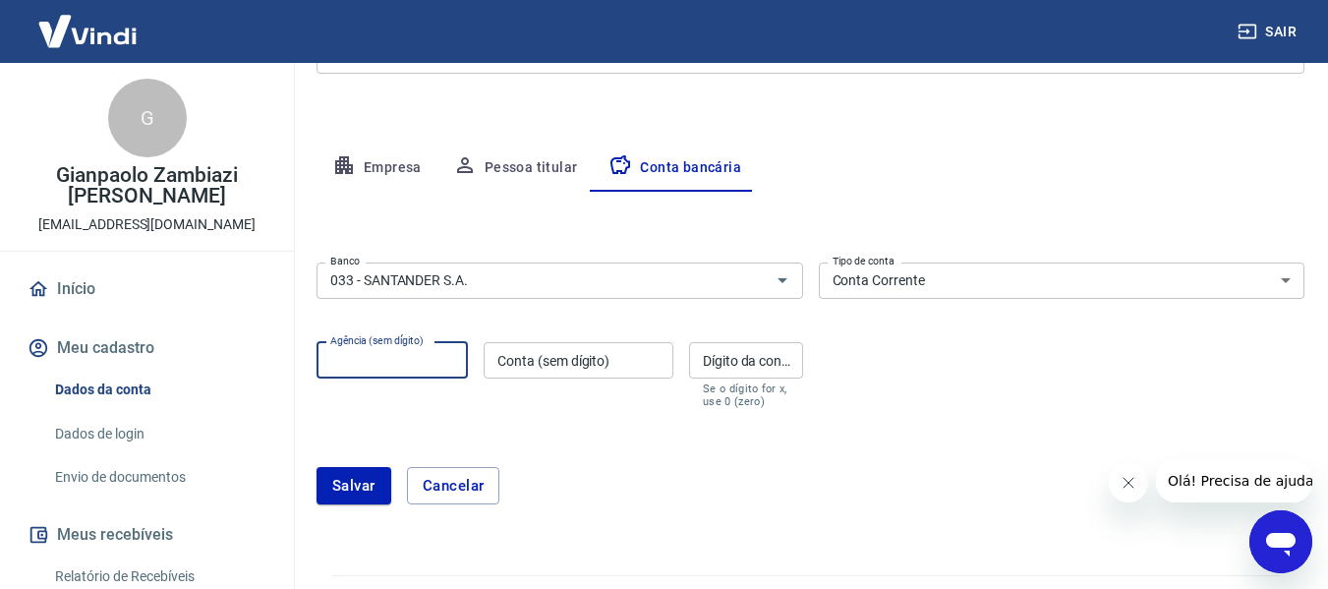
click at [407, 362] on input "Agência (sem dígito)" at bounding box center [392, 360] width 151 height 36
type input "3342"
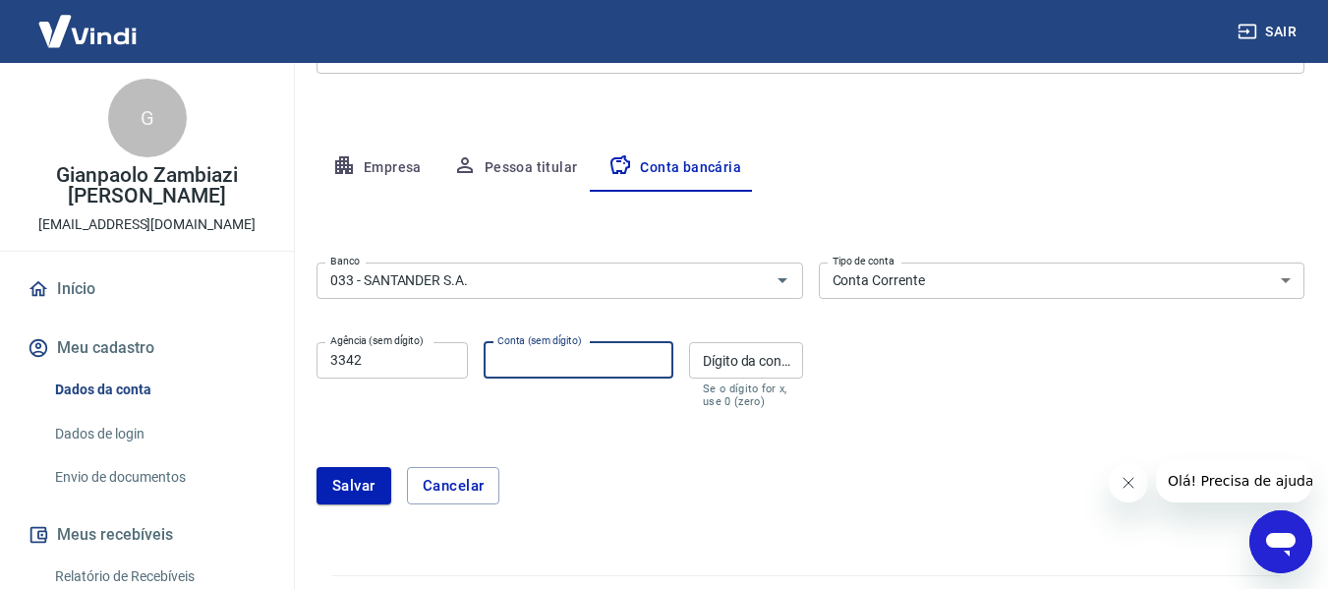
click at [586, 364] on input "Conta (sem dígito)" at bounding box center [579, 360] width 190 height 36
type input "13006180"
click at [716, 358] on input "Dígito da conta" at bounding box center [746, 360] width 114 height 36
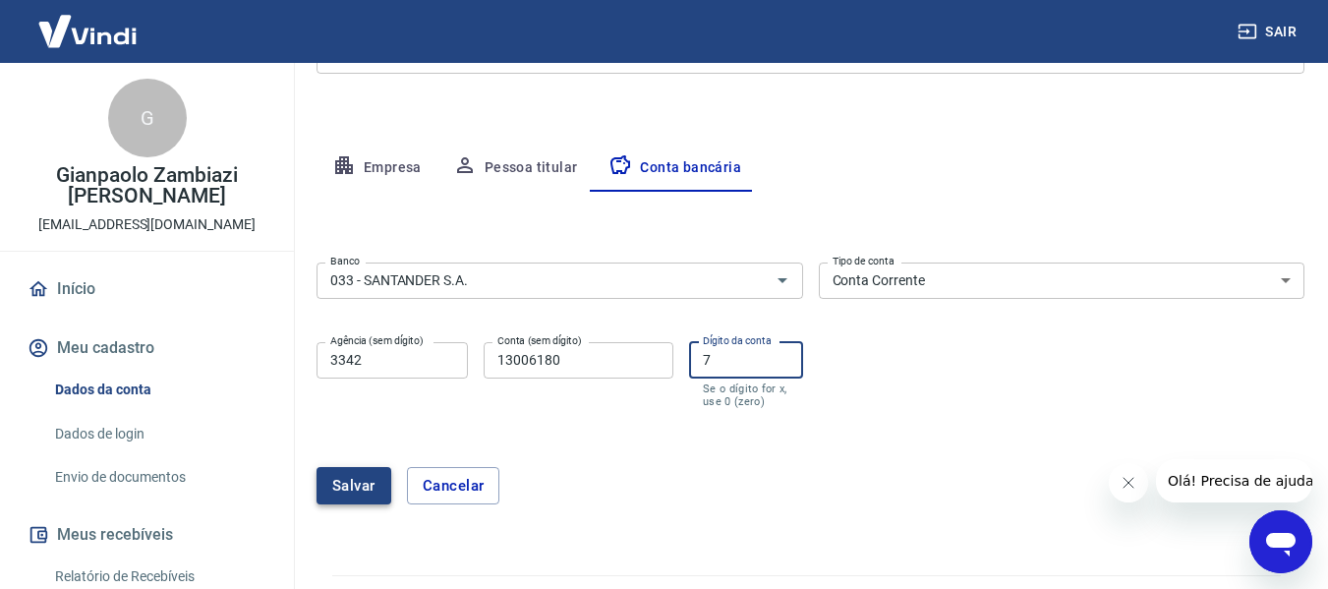
type input "7"
click at [379, 481] on button "Salvar" at bounding box center [354, 485] width 75 height 37
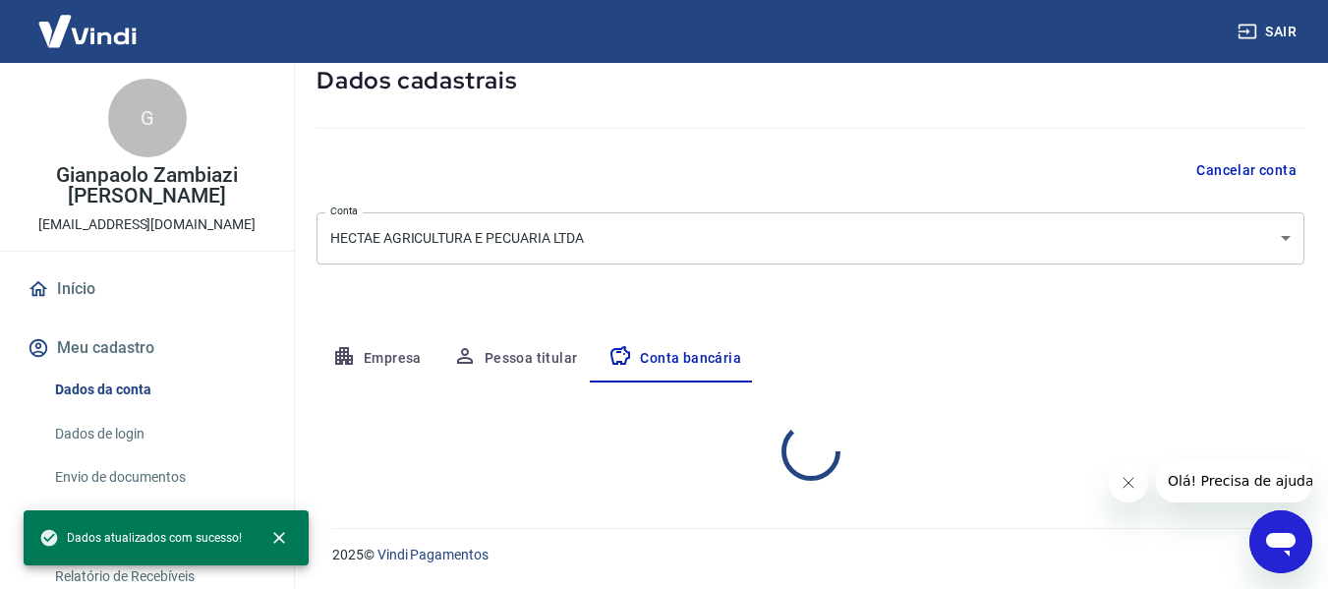
select select "1"
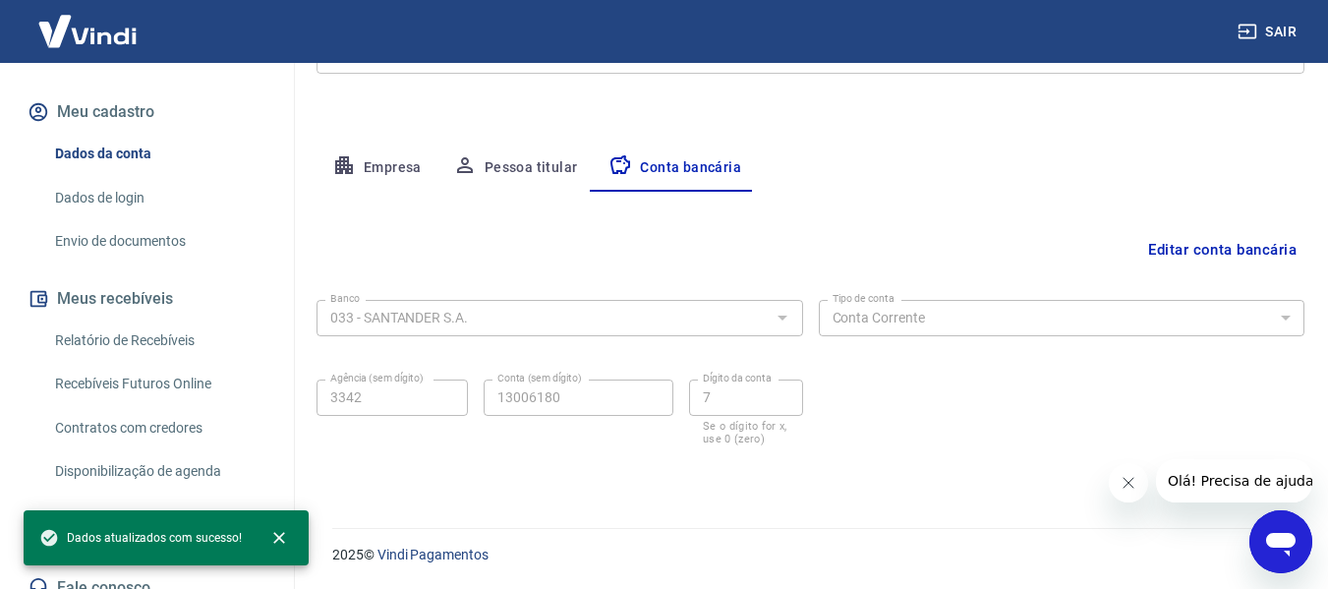
scroll to position [257, 0]
